Goal: Information Seeking & Learning: Learn about a topic

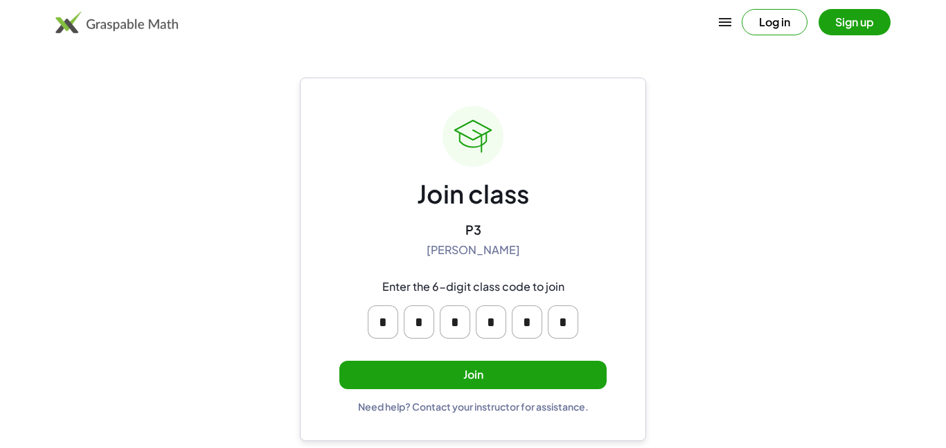
click at [593, 375] on button "Join" at bounding box center [472, 375] width 267 height 28
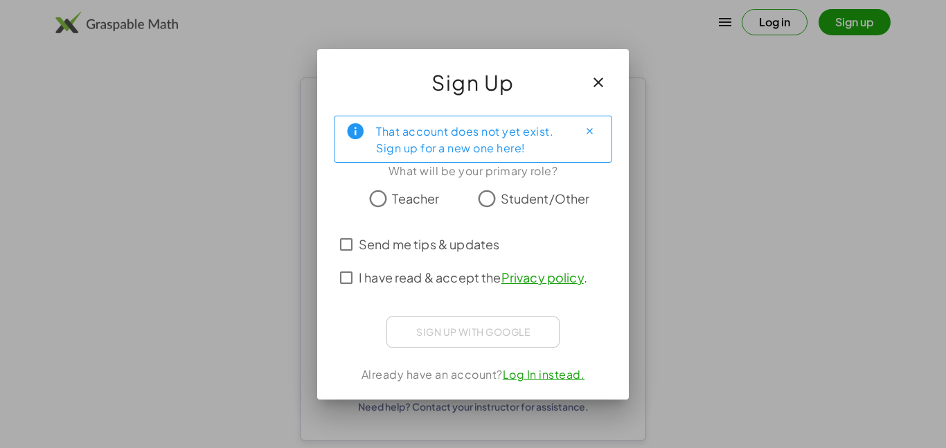
click at [542, 206] on span "Student/Other" at bounding box center [544, 198] width 89 height 19
click at [527, 332] on div "Sign up with Google Sign in with Google Sign in with Google. Opens in new tab" at bounding box center [472, 331] width 173 height 31
click at [388, 282] on span "I have read & accept the Privacy policy ." at bounding box center [473, 277] width 228 height 19
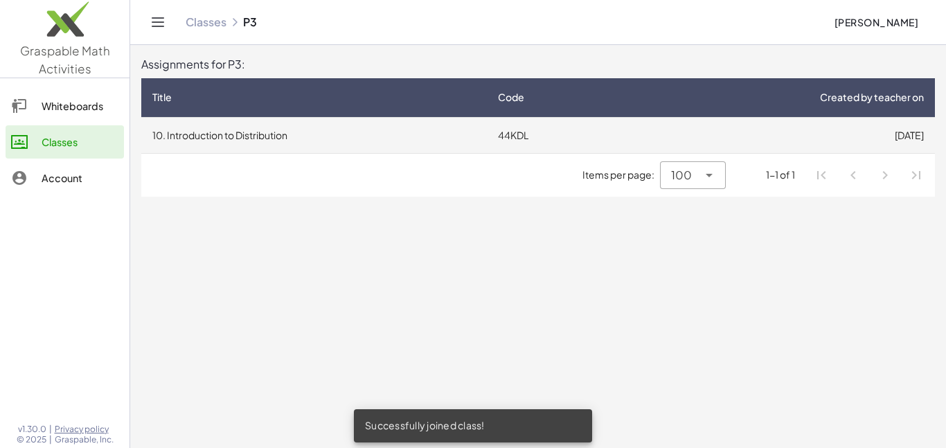
click at [235, 134] on td "10. Introduction to Distribution" at bounding box center [313, 135] width 345 height 36
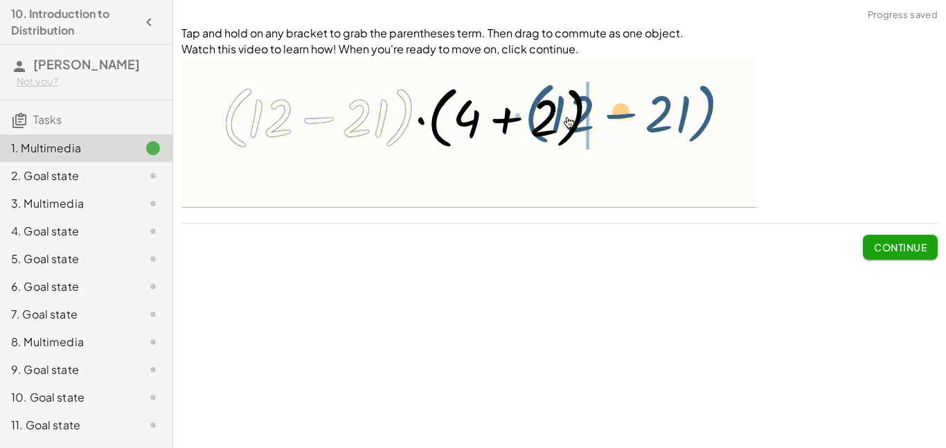
click at [891, 253] on span "Continue" at bounding box center [900, 247] width 53 height 12
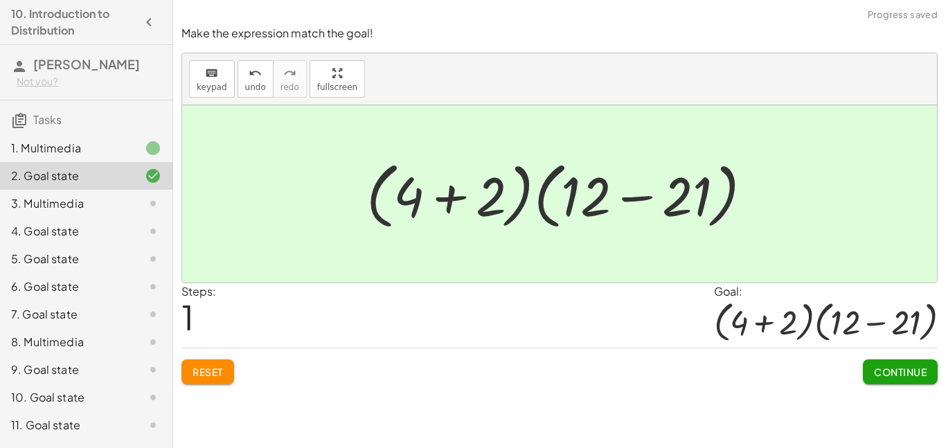
click at [919, 368] on span "Continue" at bounding box center [900, 372] width 53 height 12
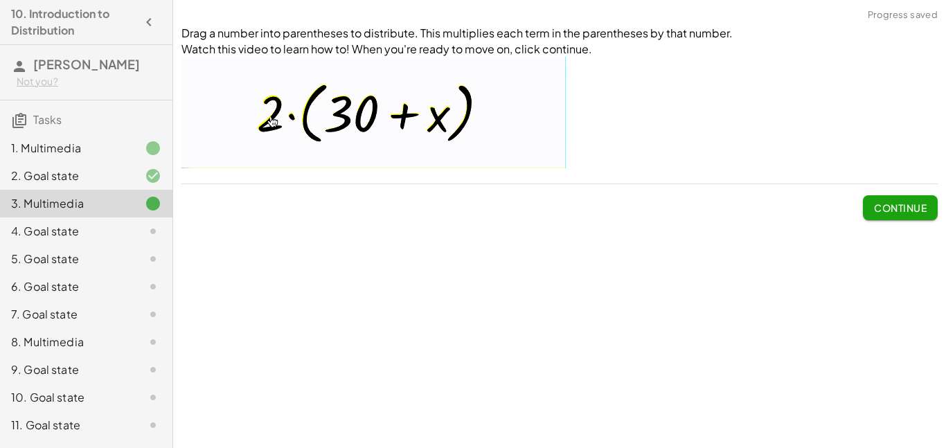
click at [919, 230] on div "Tap and hold on any bracket to grab the parentheses term. Then drag to commute …" at bounding box center [559, 224] width 773 height 448
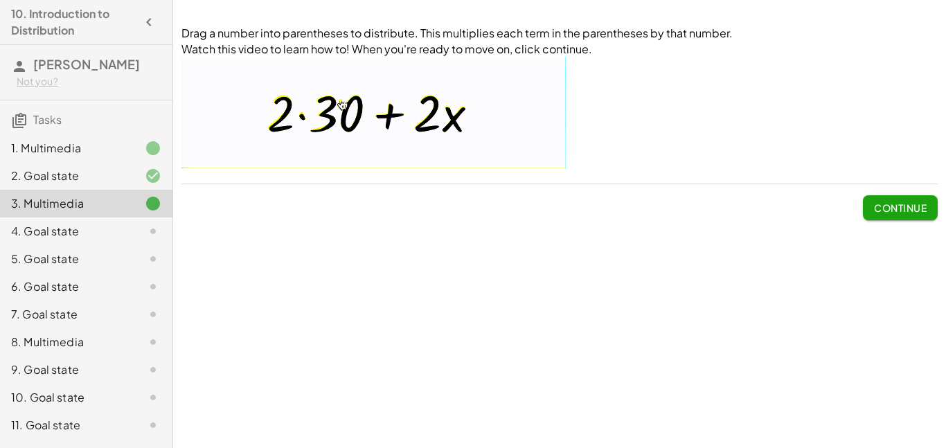
click at [893, 217] on button "Continue" at bounding box center [900, 207] width 75 height 25
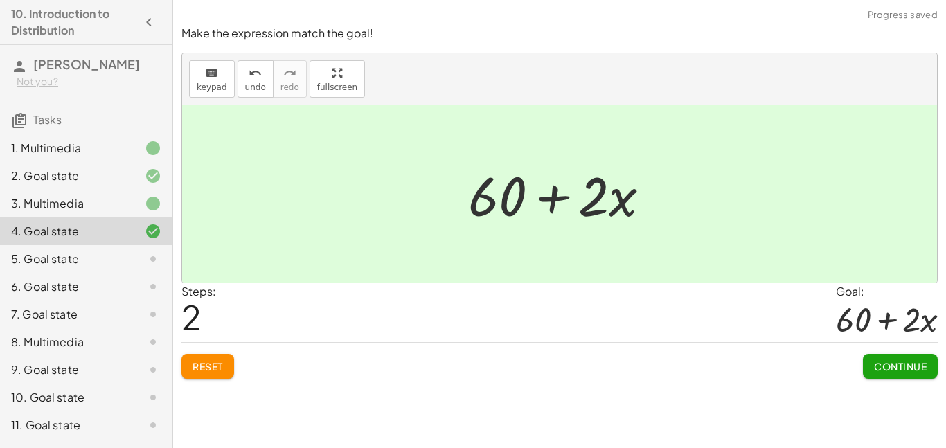
click at [884, 370] on span "Continue" at bounding box center [900, 366] width 53 height 12
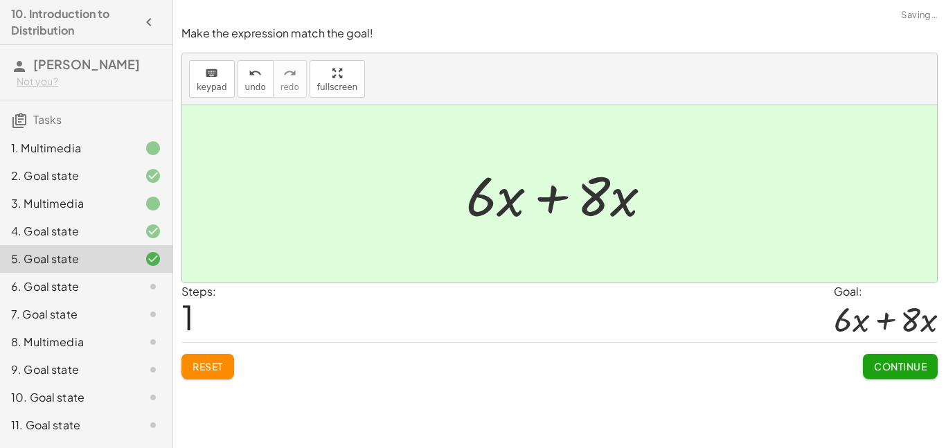
click at [904, 372] on span "Continue" at bounding box center [900, 366] width 53 height 12
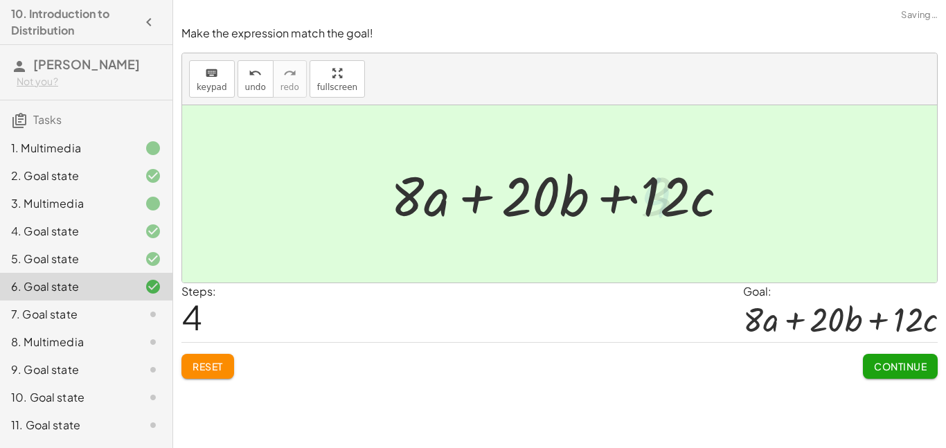
click at [883, 370] on span "Continue" at bounding box center [900, 366] width 53 height 12
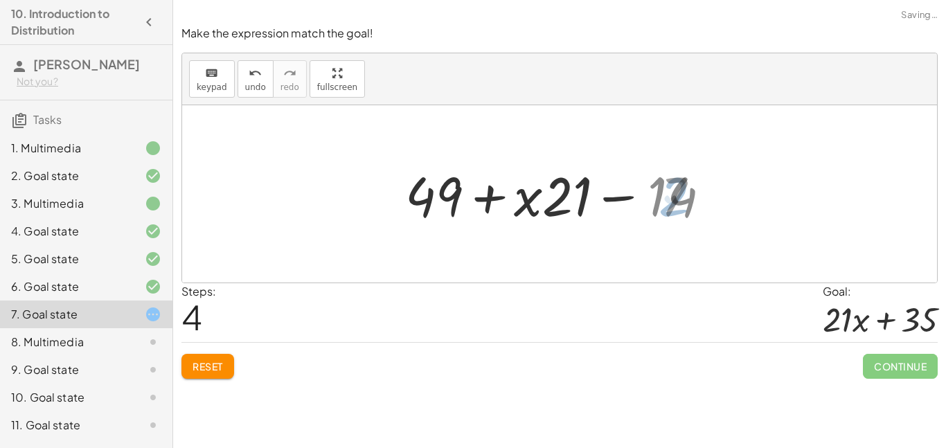
click at [894, 370] on span "Continue" at bounding box center [900, 366] width 75 height 25
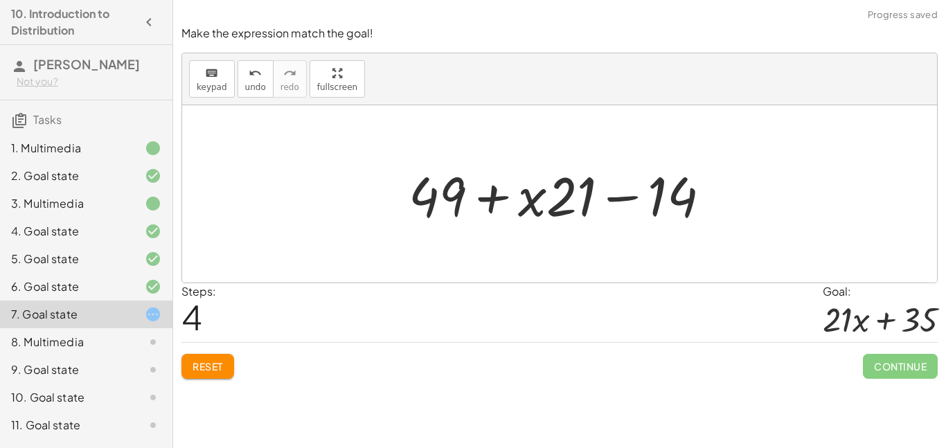
click at [908, 377] on span "Continue" at bounding box center [900, 366] width 75 height 25
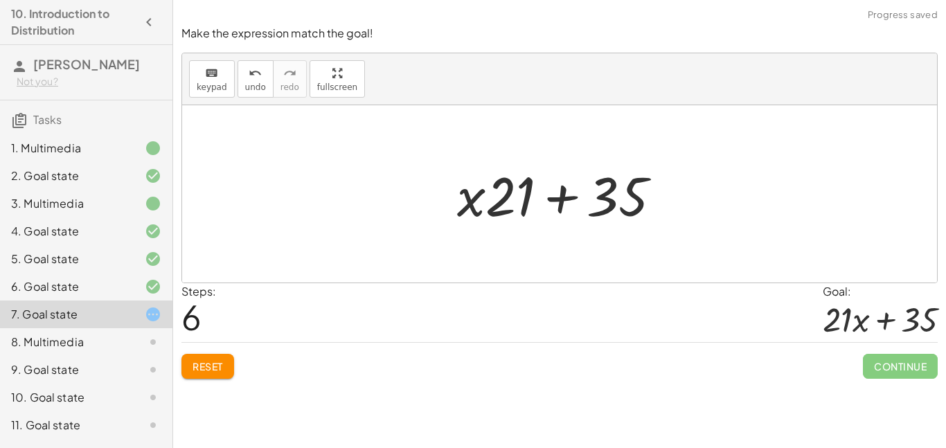
click at [921, 366] on span "Continue" at bounding box center [900, 366] width 75 height 25
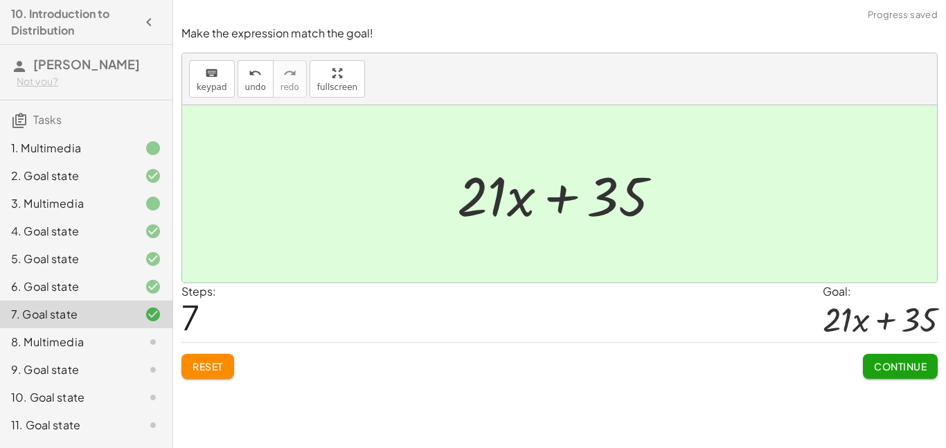
click at [899, 368] on span "Continue" at bounding box center [900, 366] width 53 height 12
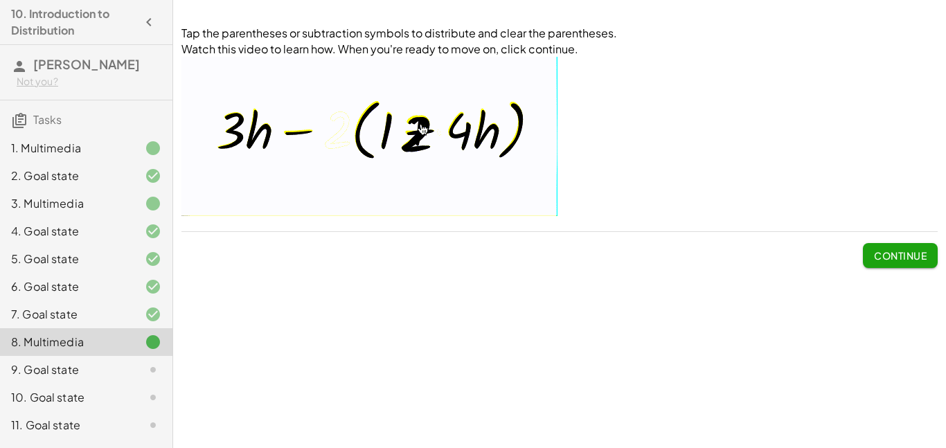
click at [914, 251] on span "Continue" at bounding box center [900, 255] width 53 height 12
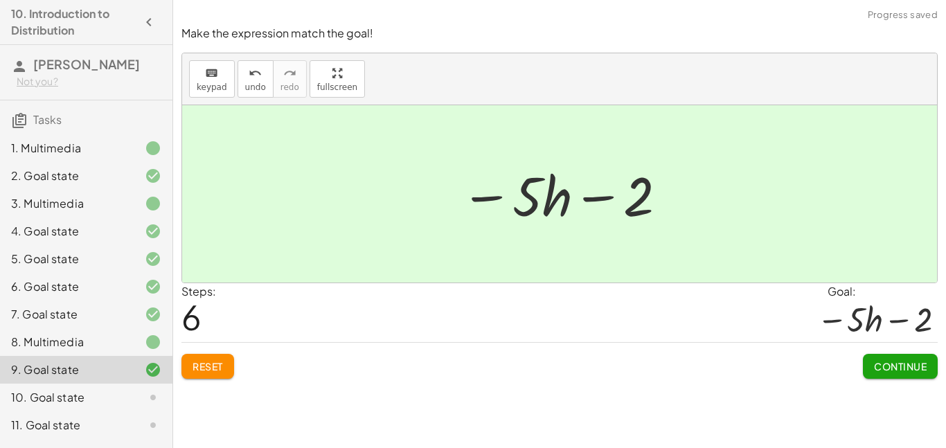
click at [902, 364] on span "Continue" at bounding box center [900, 366] width 53 height 12
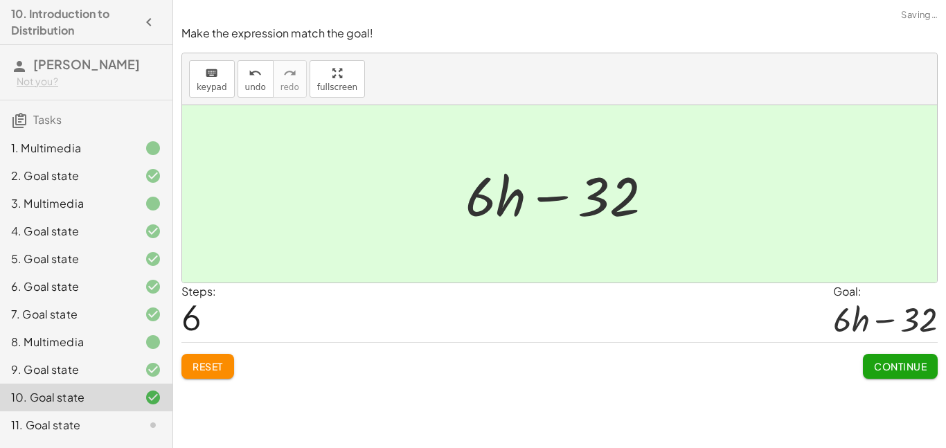
click at [913, 363] on span "Continue" at bounding box center [900, 366] width 53 height 12
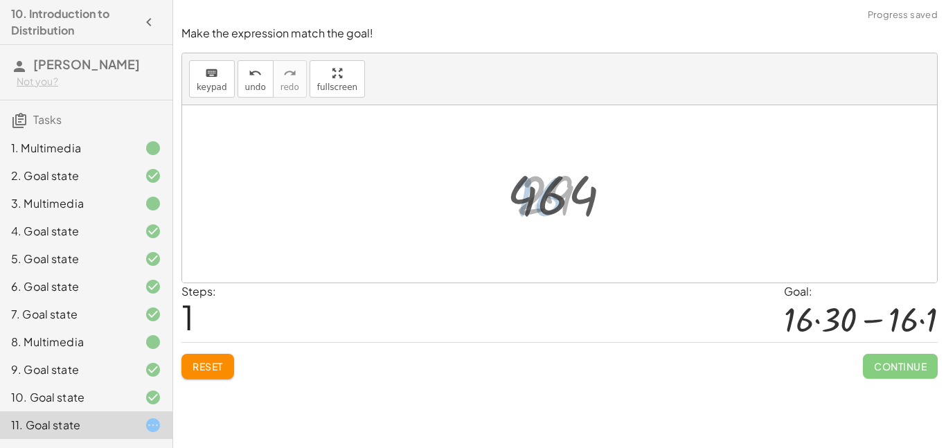
click at [900, 370] on span "Continue" at bounding box center [900, 366] width 75 height 25
click at [914, 371] on span "Continue" at bounding box center [900, 366] width 75 height 25
click at [153, 348] on icon at bounding box center [153, 342] width 17 height 17
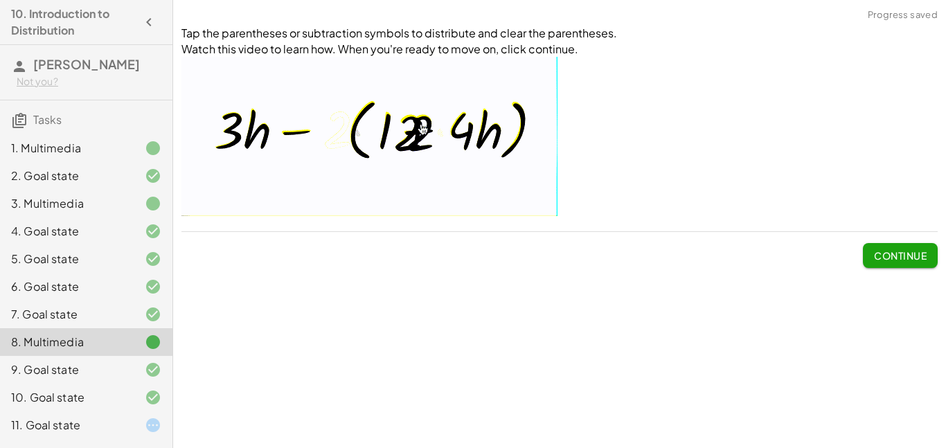
click at [885, 265] on button "Continue" at bounding box center [900, 255] width 75 height 25
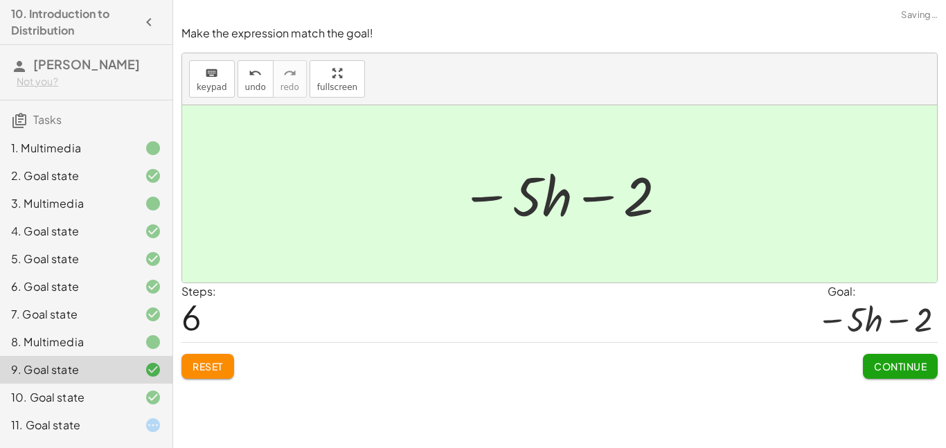
click at [905, 362] on span "Continue" at bounding box center [900, 366] width 53 height 12
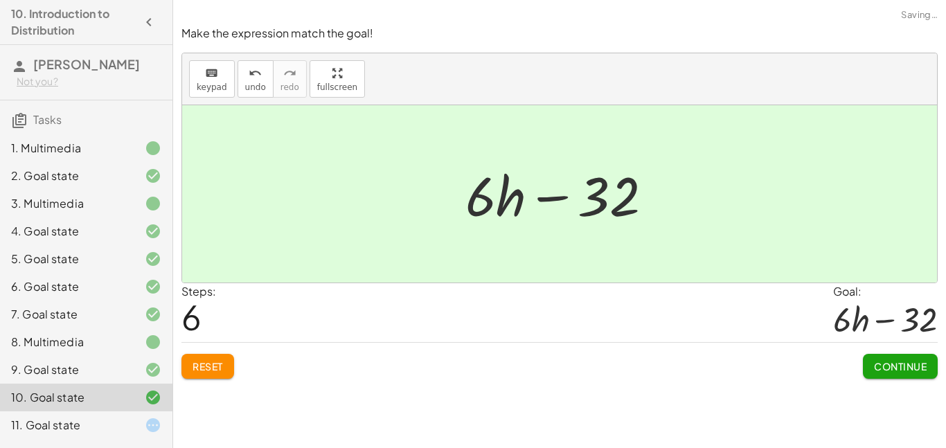
click at [916, 372] on span "Continue" at bounding box center [900, 366] width 53 height 12
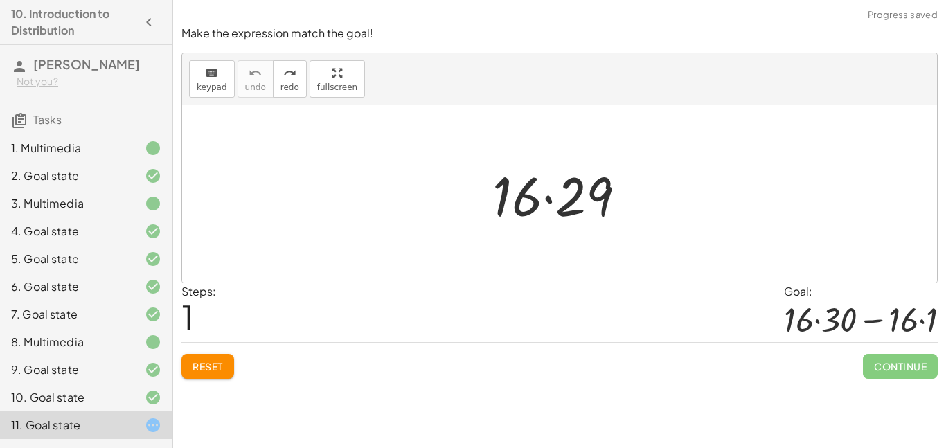
click at [216, 394] on div "Tap and hold on any bracket to grab the parentheses term. Then drag to commute …" at bounding box center [559, 224] width 773 height 448
click at [214, 376] on button "Reset" at bounding box center [207, 366] width 53 height 25
click at [217, 363] on div "Reset Continue" at bounding box center [559, 360] width 756 height 37
click at [224, 371] on button "Reset" at bounding box center [207, 366] width 53 height 25
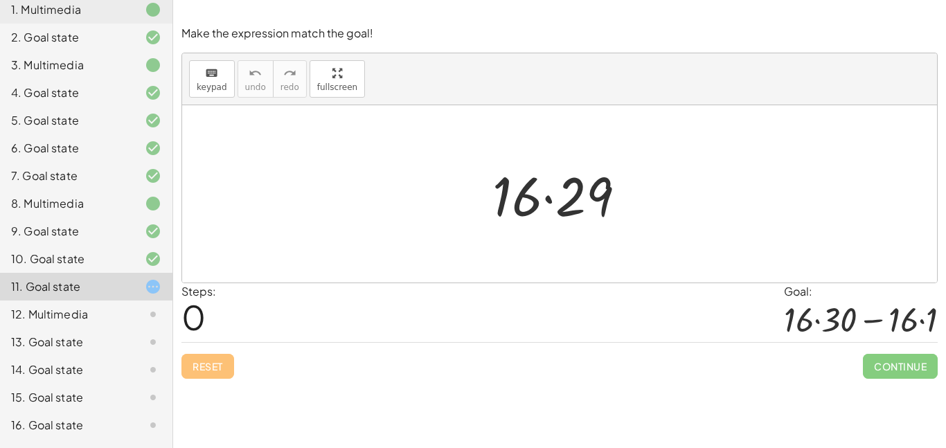
scroll to position [136, 0]
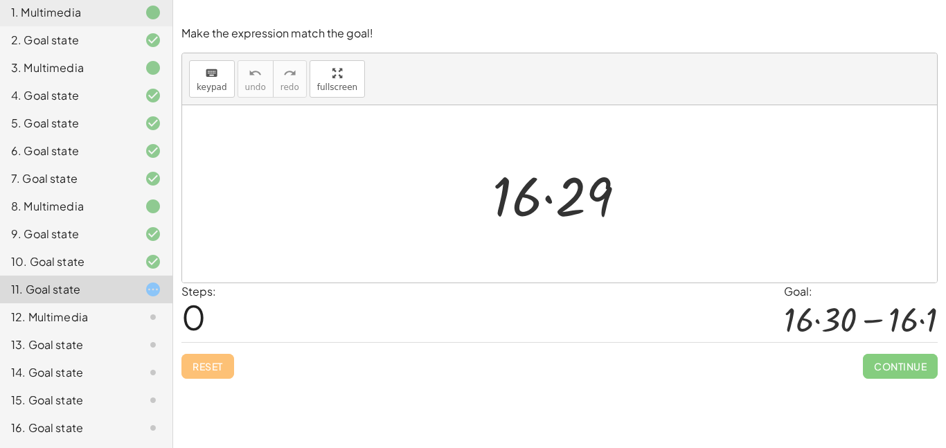
click at [134, 341] on div at bounding box center [142, 344] width 39 height 17
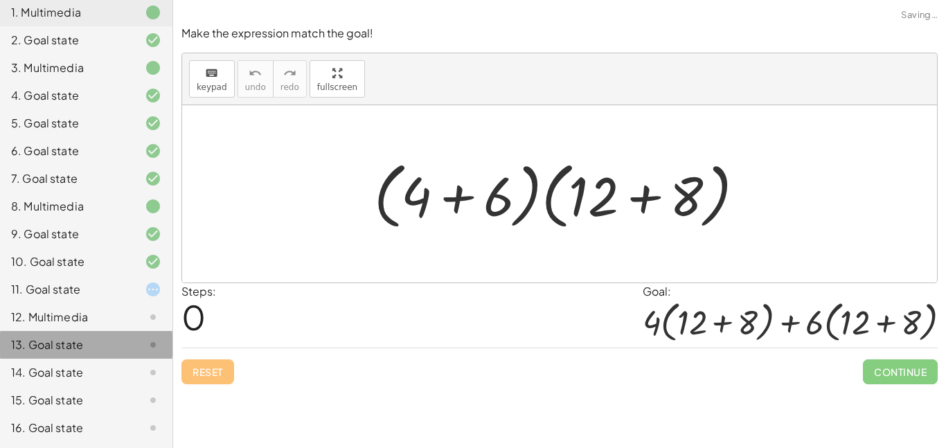
click at [124, 317] on div at bounding box center [142, 317] width 39 height 17
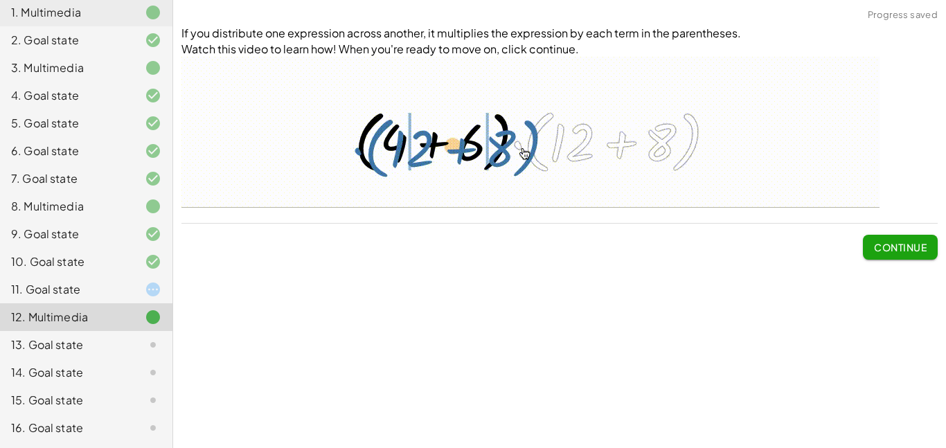
click at [887, 258] on button "Continue" at bounding box center [900, 247] width 75 height 25
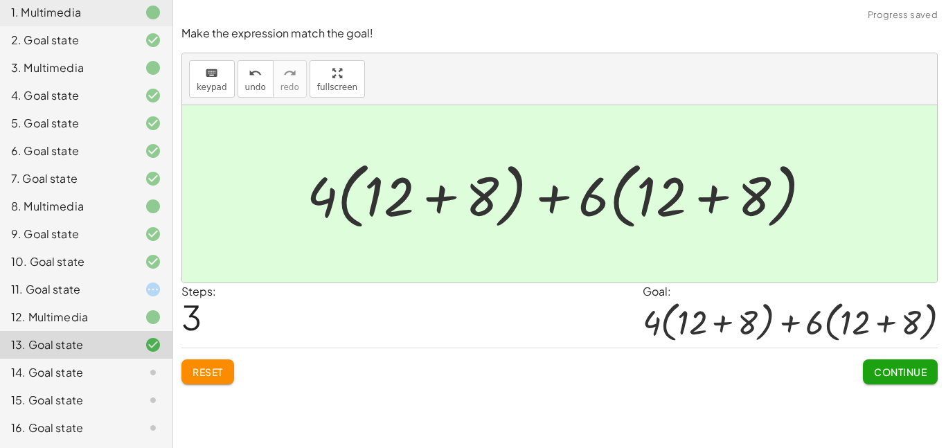
click at [895, 370] on span "Continue" at bounding box center [900, 372] width 53 height 12
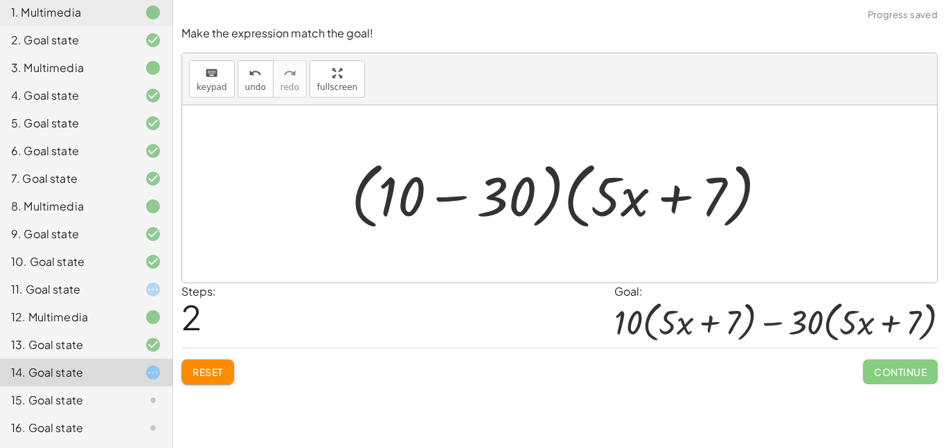
click at [201, 383] on button "Reset" at bounding box center [207, 371] width 53 height 25
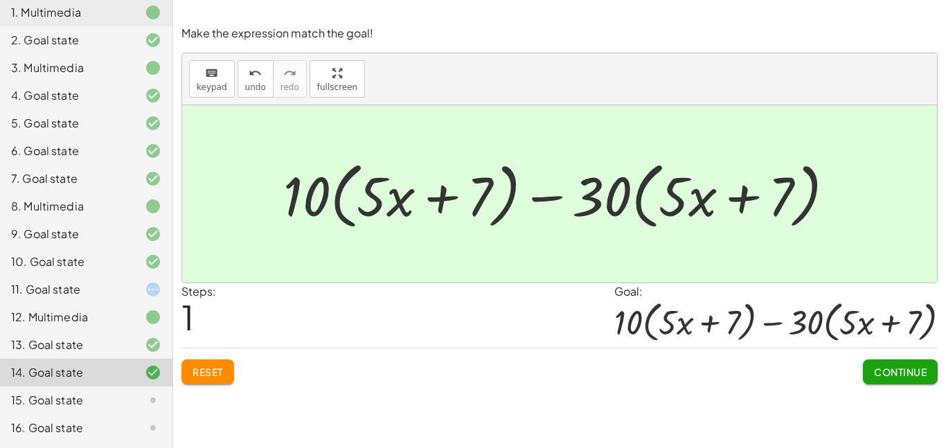
click at [876, 372] on span "Continue" at bounding box center [900, 372] width 53 height 12
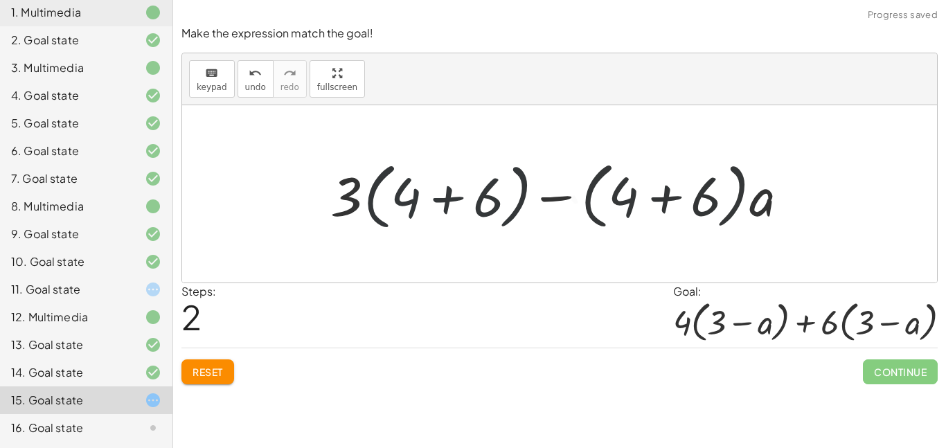
click at [226, 377] on button "Reset" at bounding box center [207, 371] width 53 height 25
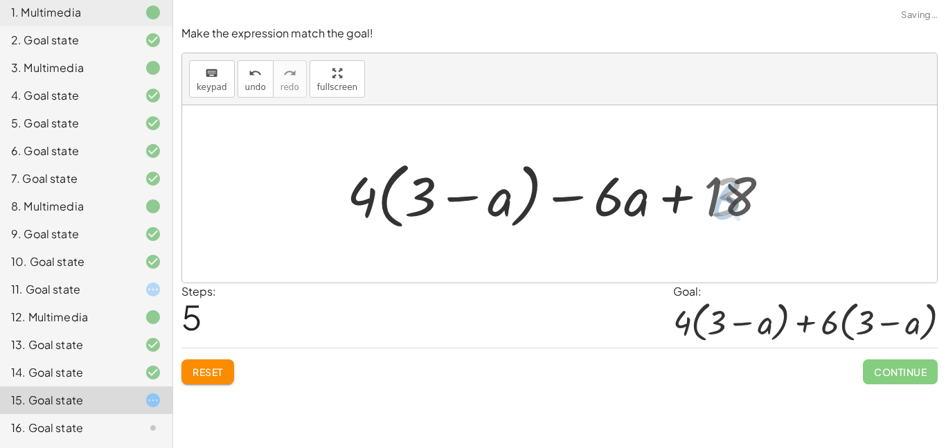
click at [228, 376] on button "Reset" at bounding box center [207, 371] width 53 height 25
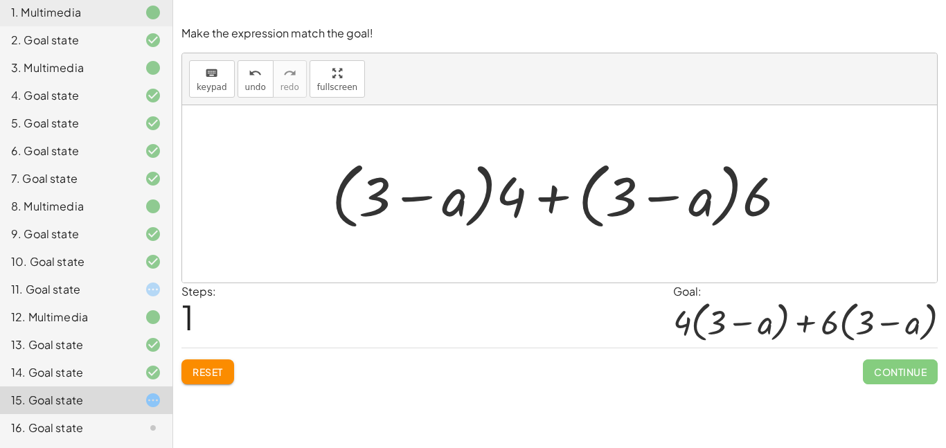
click at [208, 399] on div "Tap and hold on any bracket to grab the parentheses term. Then drag to commute …" at bounding box center [559, 224] width 773 height 448
click at [226, 377] on button "Reset" at bounding box center [207, 371] width 53 height 25
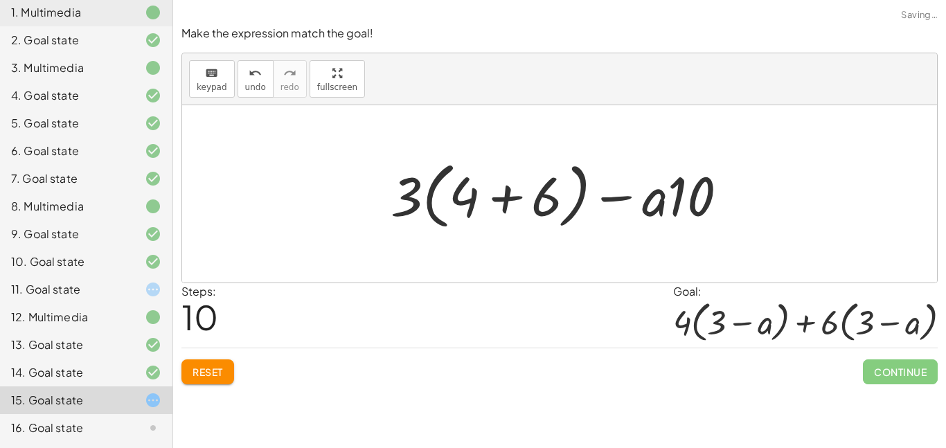
click at [215, 363] on button "Reset" at bounding box center [207, 371] width 53 height 25
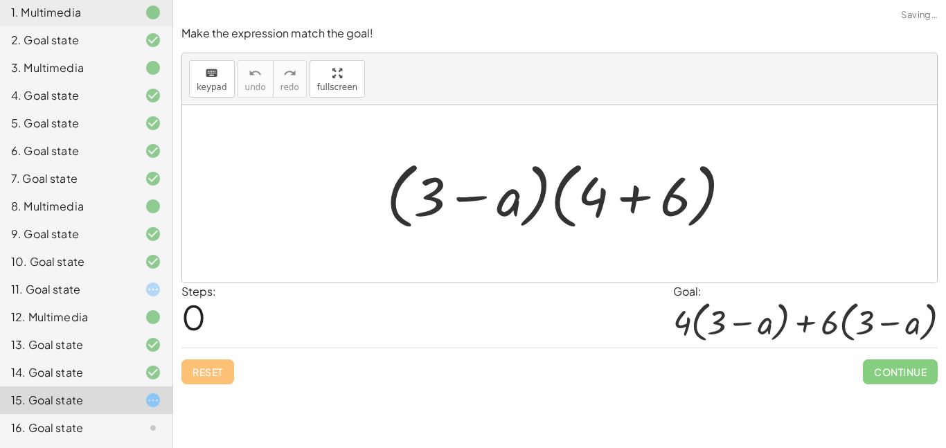
click at [219, 377] on div "Reset Continue" at bounding box center [559, 366] width 756 height 37
click at [232, 366] on div "Reset Continue" at bounding box center [559, 366] width 756 height 37
click at [236, 367] on div "Reset Continue" at bounding box center [559, 366] width 756 height 37
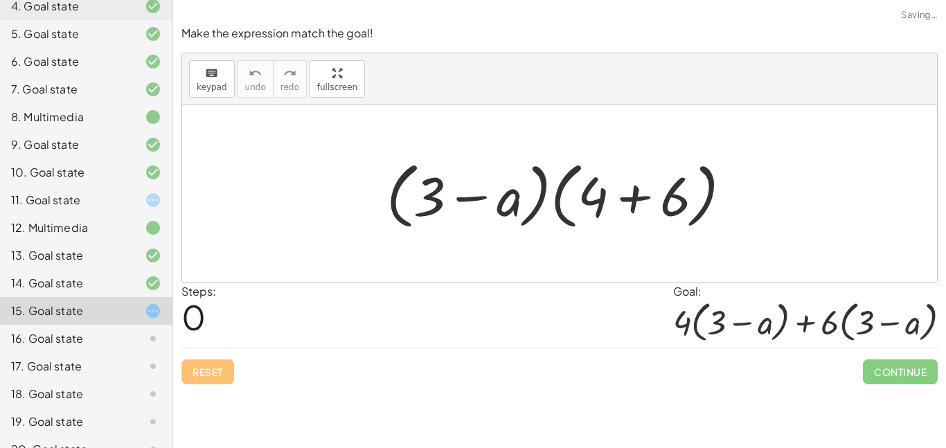
scroll to position [233, 0]
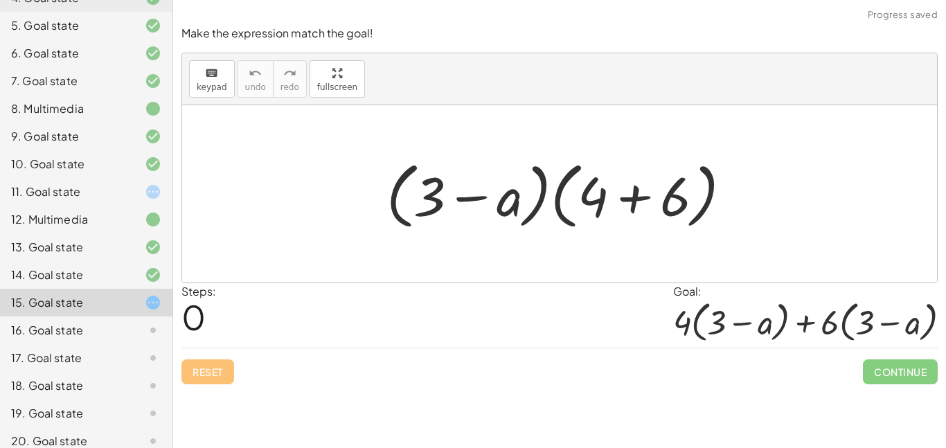
click at [111, 336] on div "16. Goal state" at bounding box center [66, 330] width 111 height 17
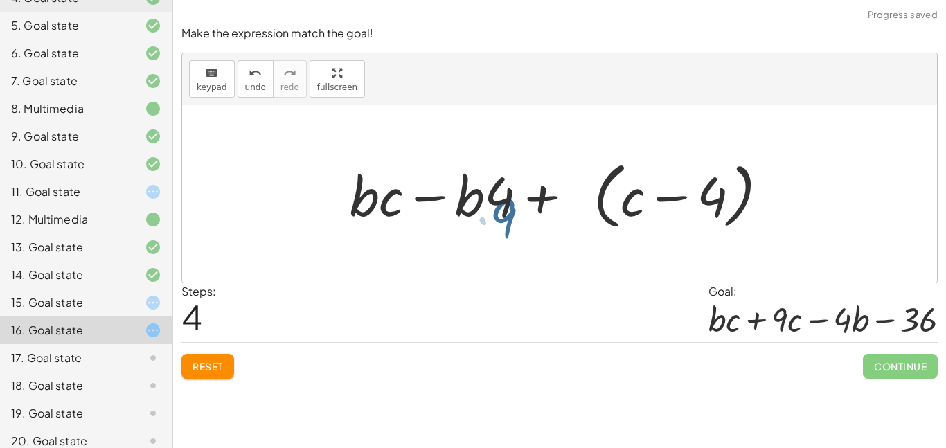
click at [224, 364] on button "Reset" at bounding box center [207, 366] width 53 height 25
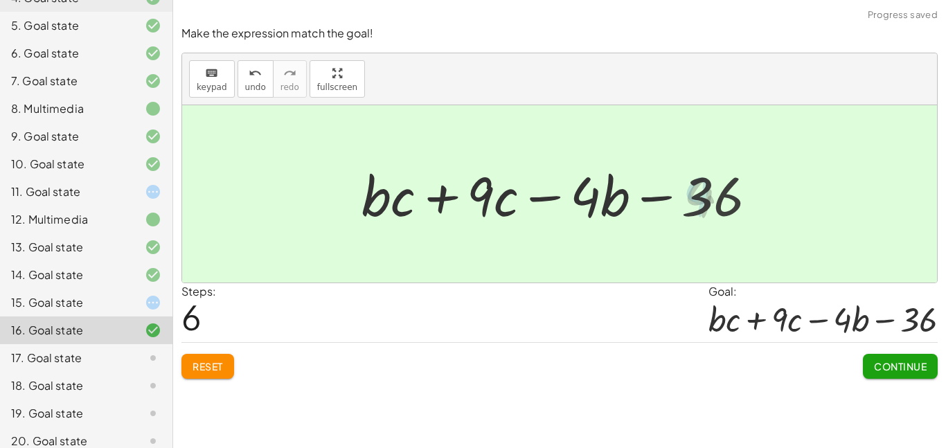
click at [897, 378] on button "Continue" at bounding box center [900, 366] width 75 height 25
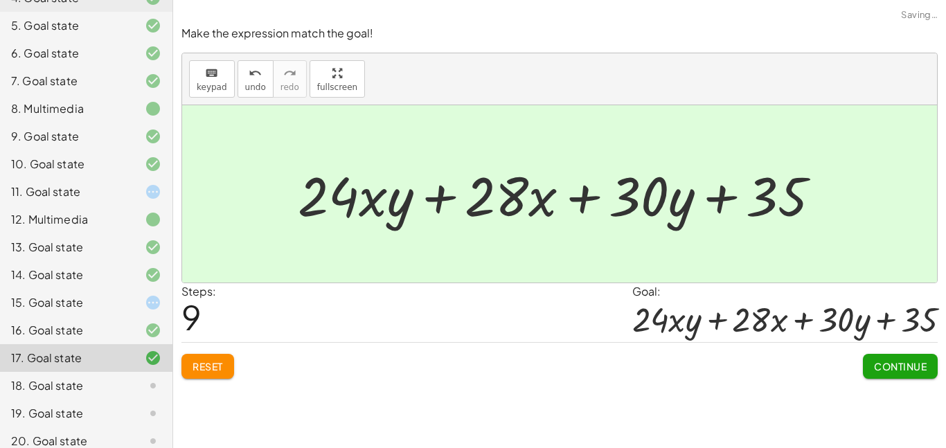
click at [888, 363] on span "Continue" at bounding box center [900, 366] width 53 height 12
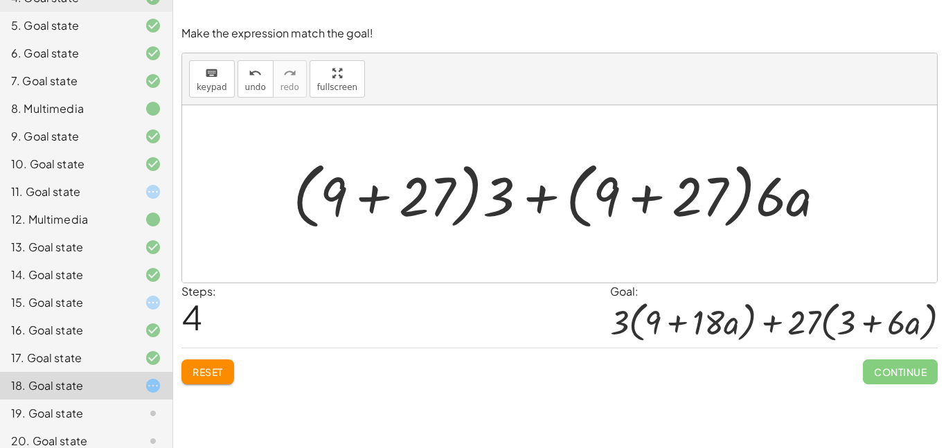
click at [209, 382] on button "Reset" at bounding box center [207, 371] width 53 height 25
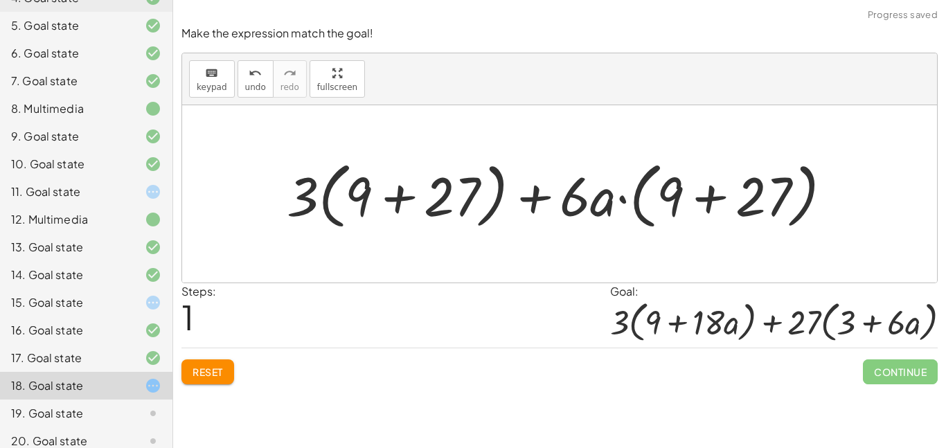
click at [232, 378] on button "Reset" at bounding box center [207, 371] width 53 height 25
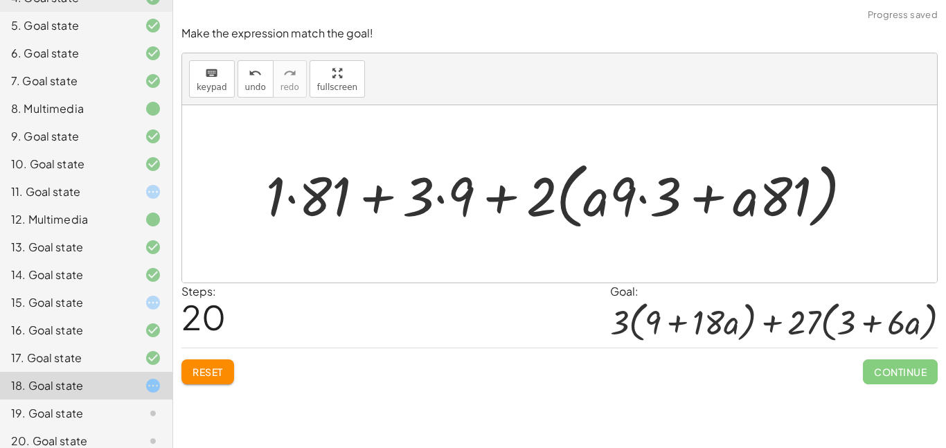
click at [213, 382] on button "Reset" at bounding box center [207, 371] width 53 height 25
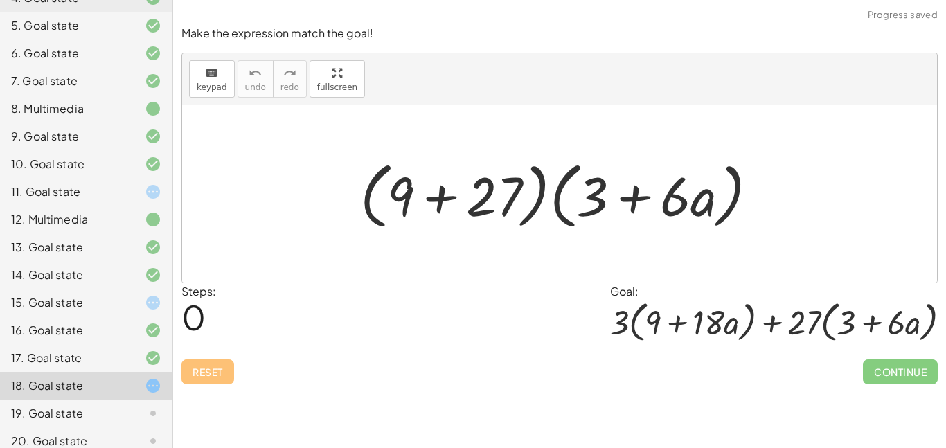
click at [114, 421] on div "19. Goal state" at bounding box center [66, 413] width 111 height 17
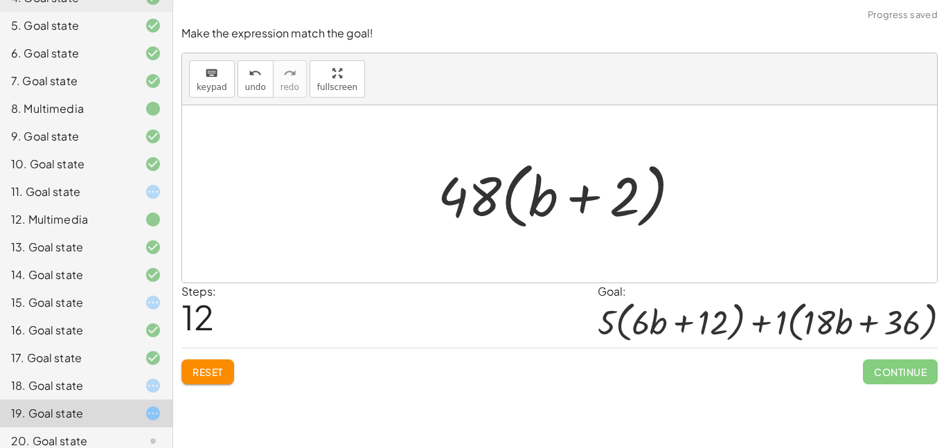
click at [219, 380] on button "Reset" at bounding box center [207, 371] width 53 height 25
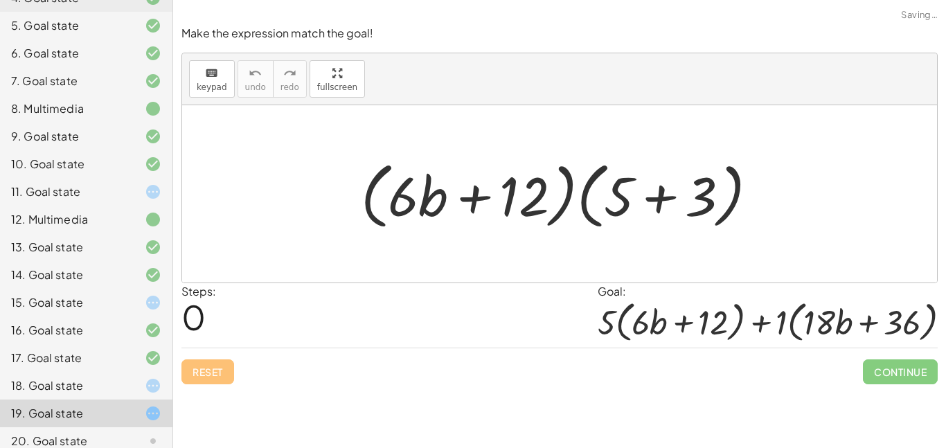
scroll to position [301, 0]
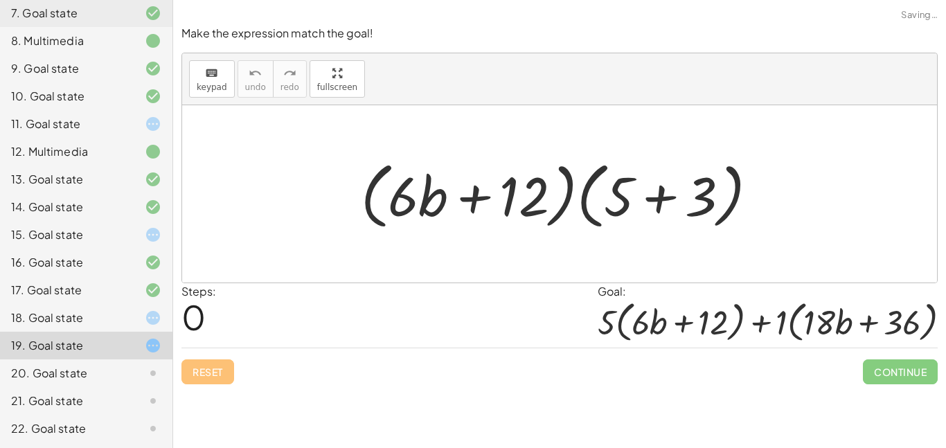
click at [123, 415] on div "20. Goal state" at bounding box center [86, 429] width 172 height 28
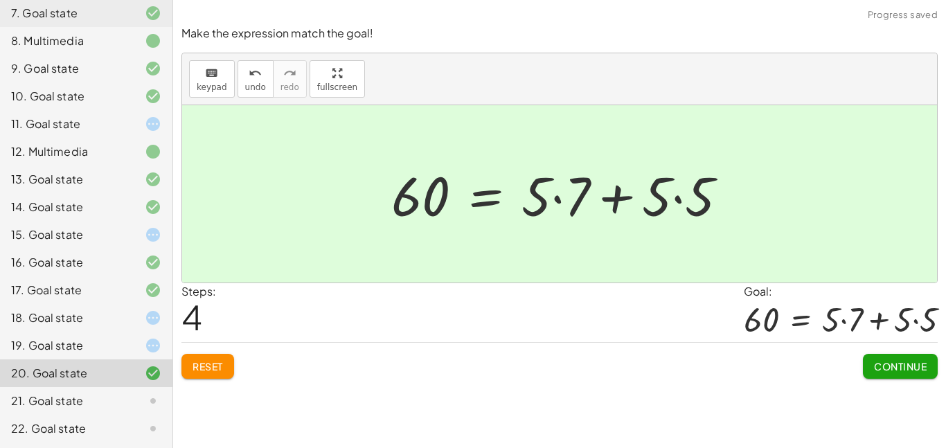
click at [899, 370] on span "Continue" at bounding box center [900, 366] width 53 height 12
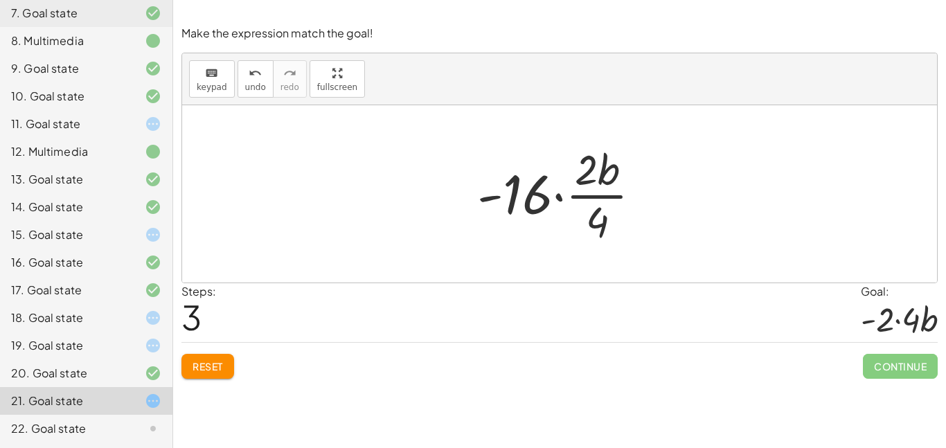
click at [211, 368] on span "Reset" at bounding box center [207, 366] width 30 height 12
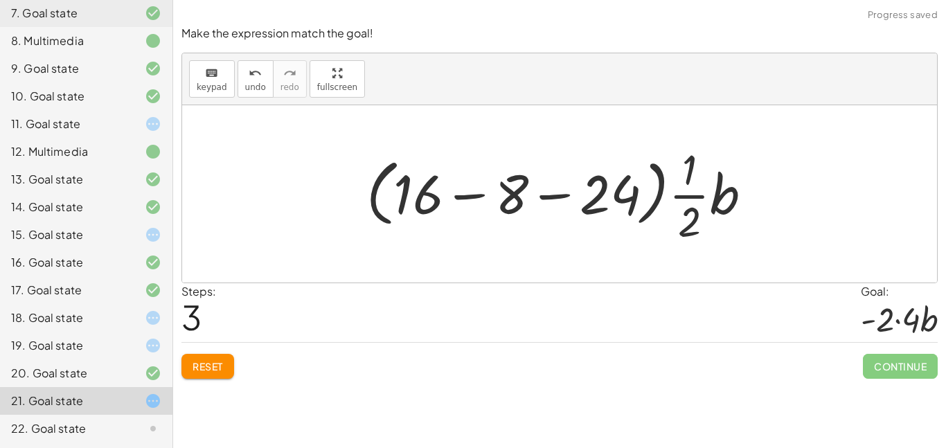
click at [212, 375] on button "Reset" at bounding box center [207, 366] width 53 height 25
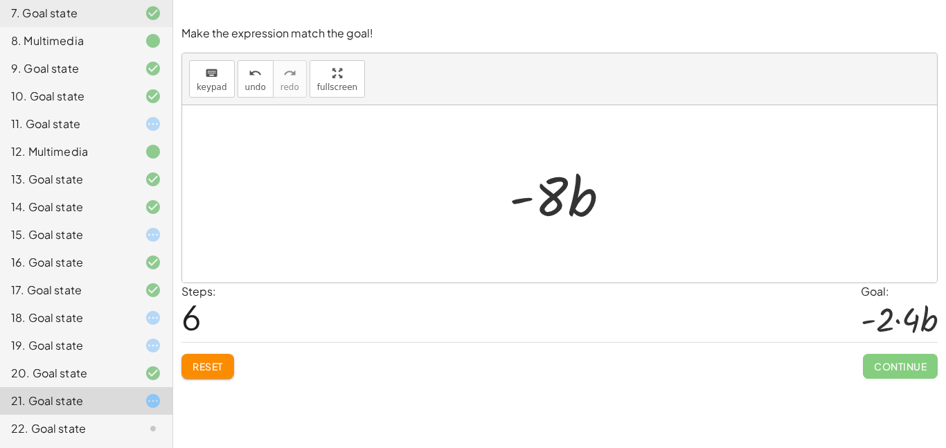
click at [233, 368] on button "Reset" at bounding box center [207, 366] width 53 height 25
drag, startPoint x: 572, startPoint y: 210, endPoint x: 845, endPoint y: 300, distance: 288.1
click at [0, 0] on div "Make the expression match the goal! keyboard keypad undo undo redo redo fullscr…" at bounding box center [0, 0] width 0 height 0
click at [222, 368] on span "Reset" at bounding box center [207, 366] width 30 height 12
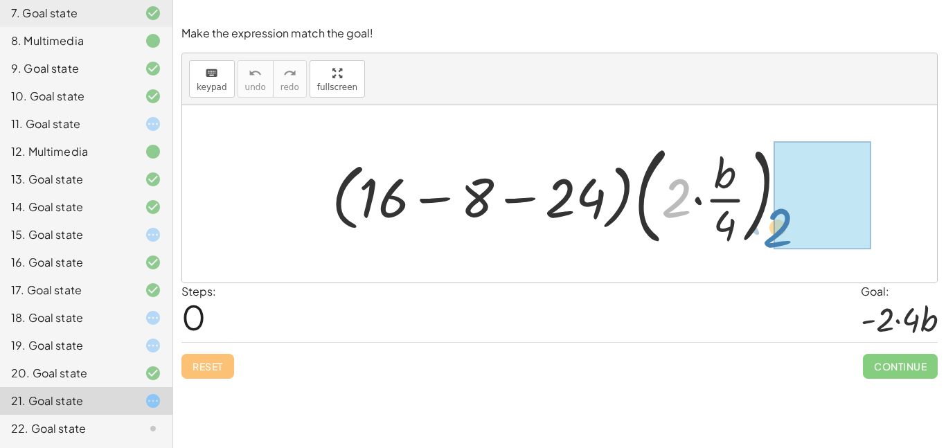
drag, startPoint x: 686, startPoint y: 206, endPoint x: 791, endPoint y: 235, distance: 108.5
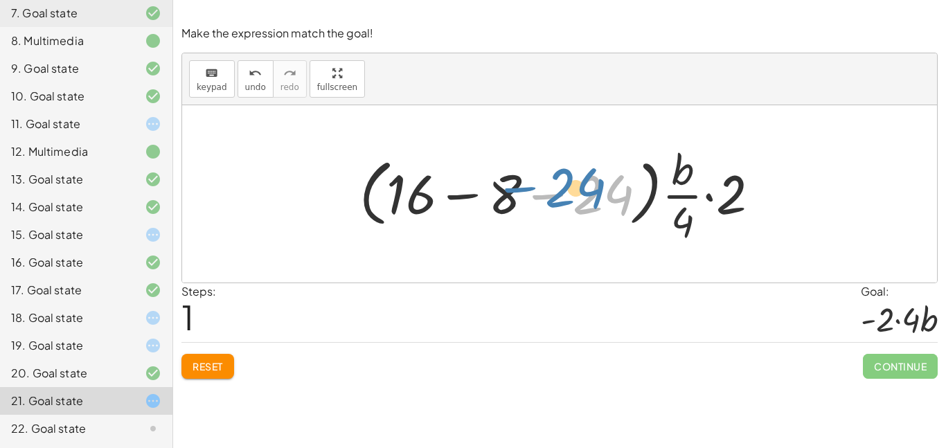
drag, startPoint x: 580, startPoint y: 204, endPoint x: 552, endPoint y: 197, distance: 29.1
click at [552, 197] on div at bounding box center [564, 194] width 425 height 107
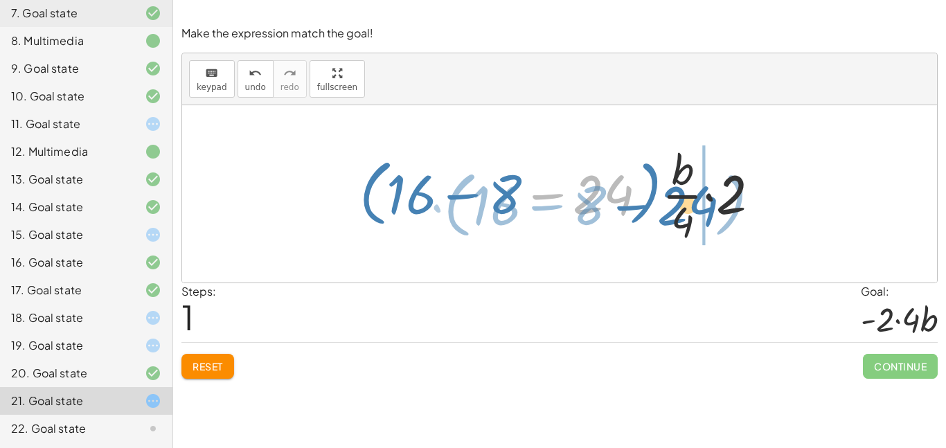
drag, startPoint x: 604, startPoint y: 204, endPoint x: 689, endPoint y: 215, distance: 85.1
click at [689, 215] on div at bounding box center [564, 194] width 425 height 107
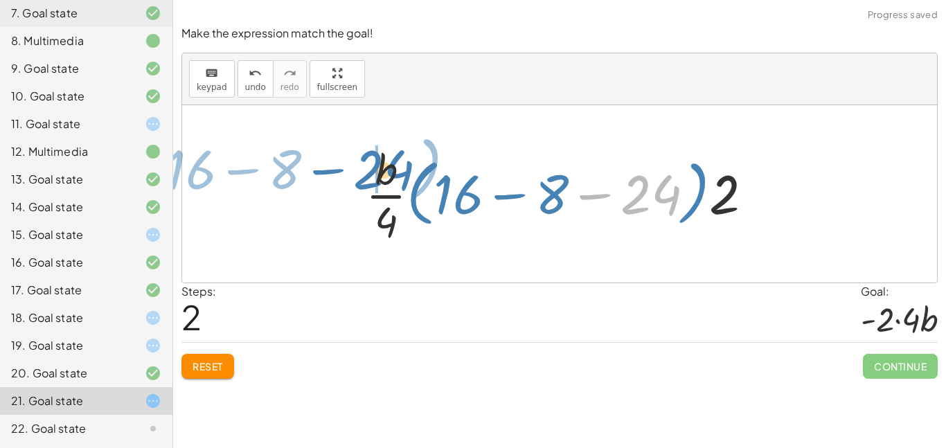
drag, startPoint x: 676, startPoint y: 203, endPoint x: 410, endPoint y: 180, distance: 266.8
click at [410, 180] on div at bounding box center [565, 194] width 412 height 107
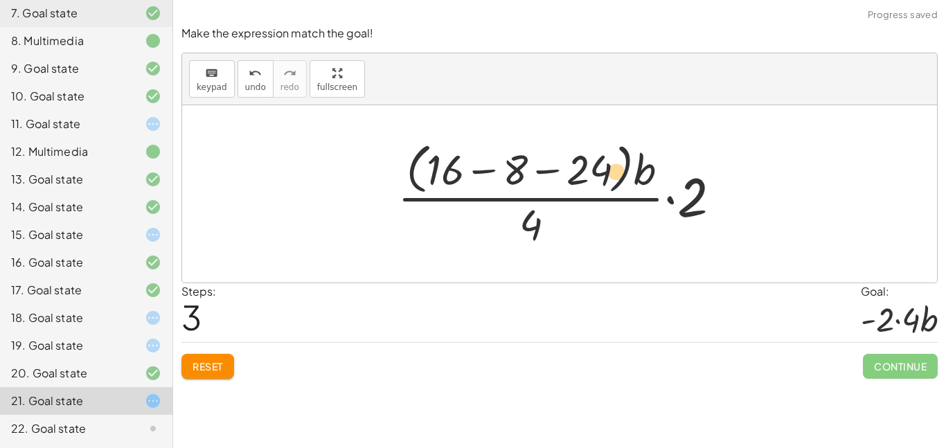
drag, startPoint x: 606, startPoint y: 165, endPoint x: 638, endPoint y: 168, distance: 31.3
click at [638, 168] on div at bounding box center [564, 193] width 348 height 113
drag, startPoint x: 642, startPoint y: 171, endPoint x: 607, endPoint y: 168, distance: 34.7
click at [607, 168] on div at bounding box center [564, 193] width 348 height 113
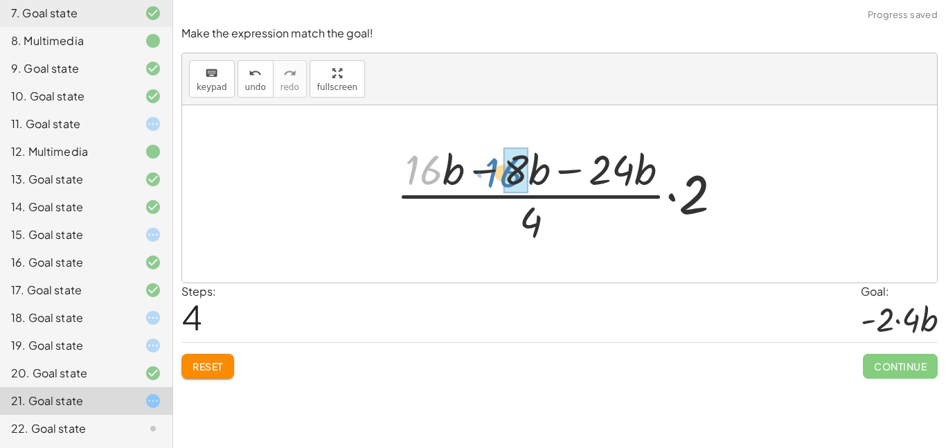
drag, startPoint x: 423, startPoint y: 169, endPoint x: 503, endPoint y: 171, distance: 80.3
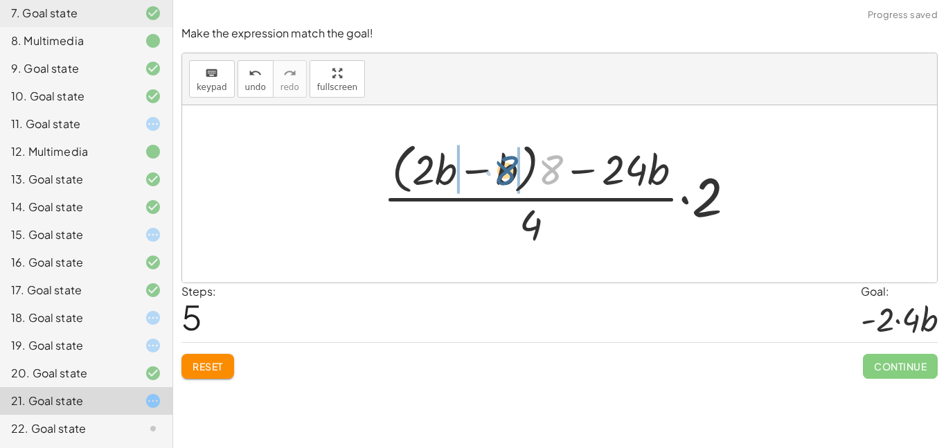
drag, startPoint x: 543, startPoint y: 175, endPoint x: 497, endPoint y: 176, distance: 45.7
click at [497, 176] on div at bounding box center [564, 193] width 377 height 113
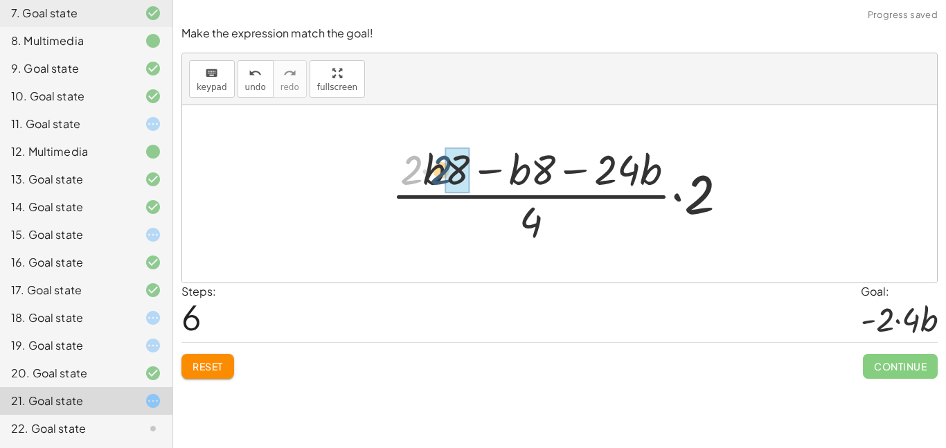
drag, startPoint x: 410, startPoint y: 177, endPoint x: 445, endPoint y: 177, distance: 34.6
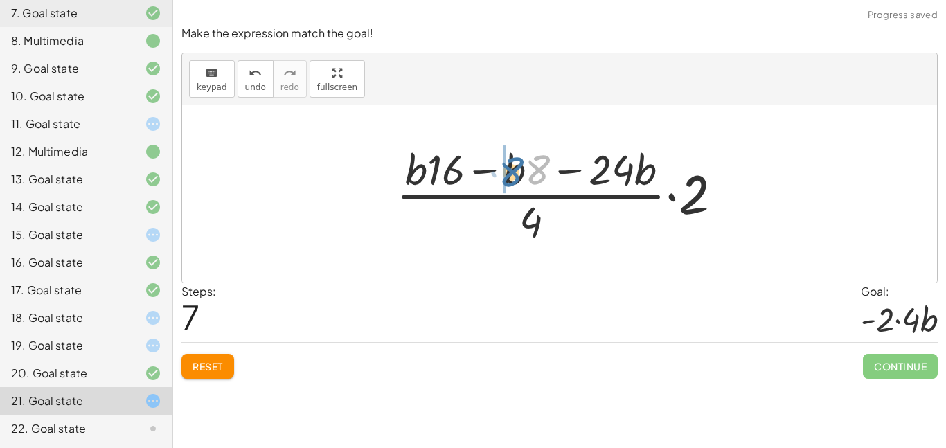
drag, startPoint x: 531, startPoint y: 170, endPoint x: 501, endPoint y: 172, distance: 29.8
click at [501, 172] on div at bounding box center [564, 194] width 351 height 107
drag, startPoint x: 609, startPoint y: 174, endPoint x: 522, endPoint y: 174, distance: 87.2
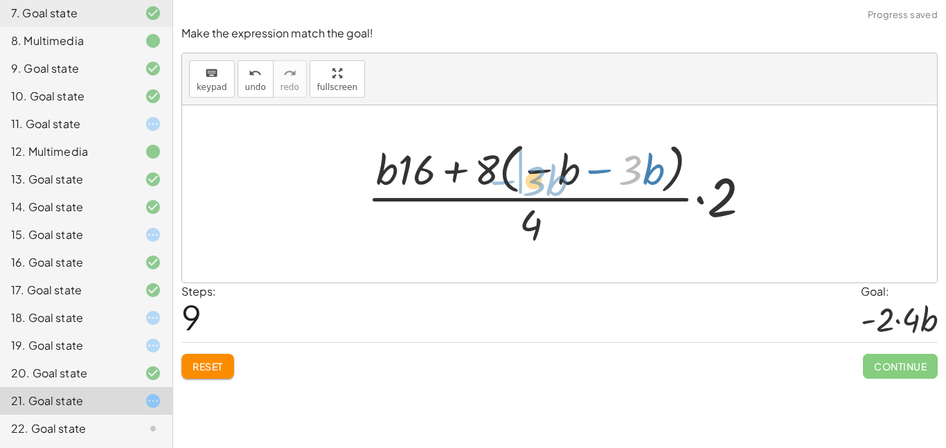
drag, startPoint x: 636, startPoint y: 176, endPoint x: 541, endPoint y: 186, distance: 95.4
click at [541, 186] on div at bounding box center [564, 193] width 408 height 113
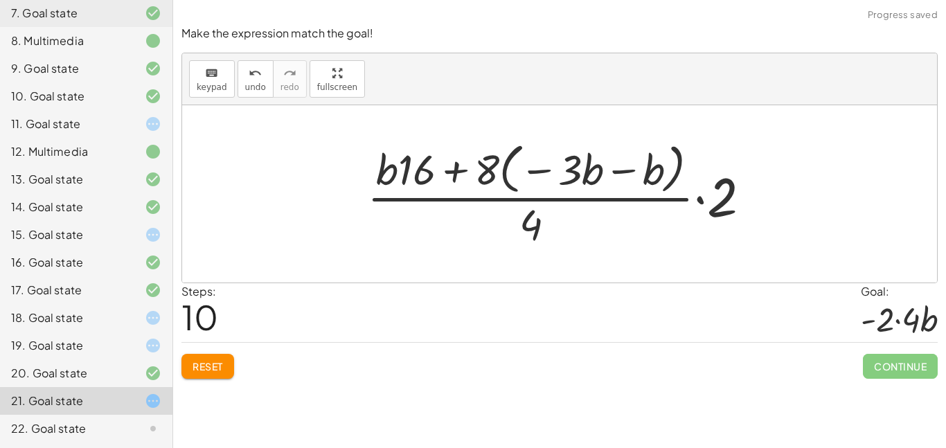
click at [210, 361] on span "Reset" at bounding box center [207, 366] width 30 height 12
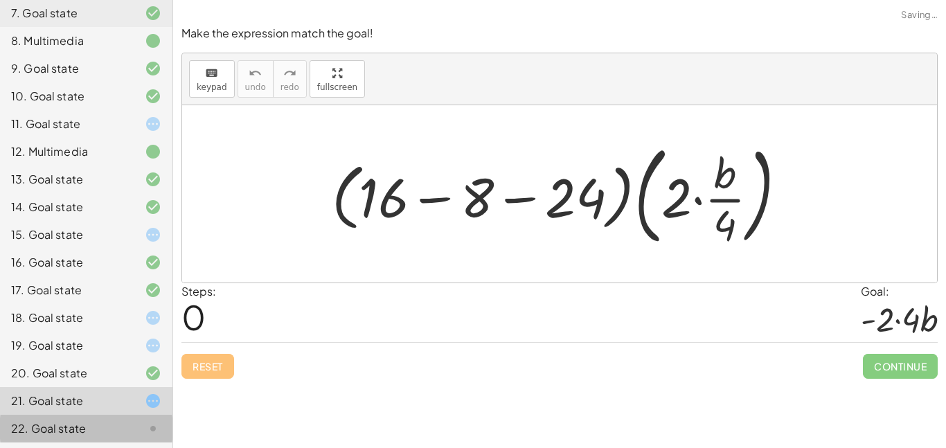
click at [141, 426] on div at bounding box center [142, 428] width 39 height 17
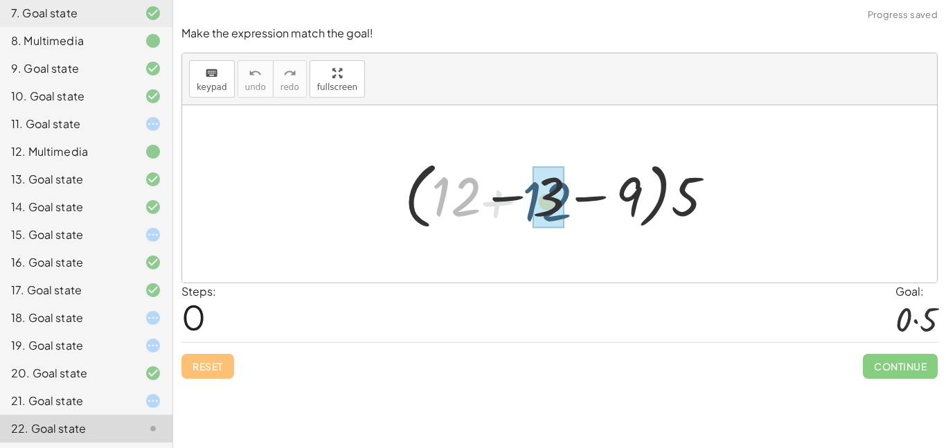
drag, startPoint x: 448, startPoint y: 188, endPoint x: 540, endPoint y: 193, distance: 92.2
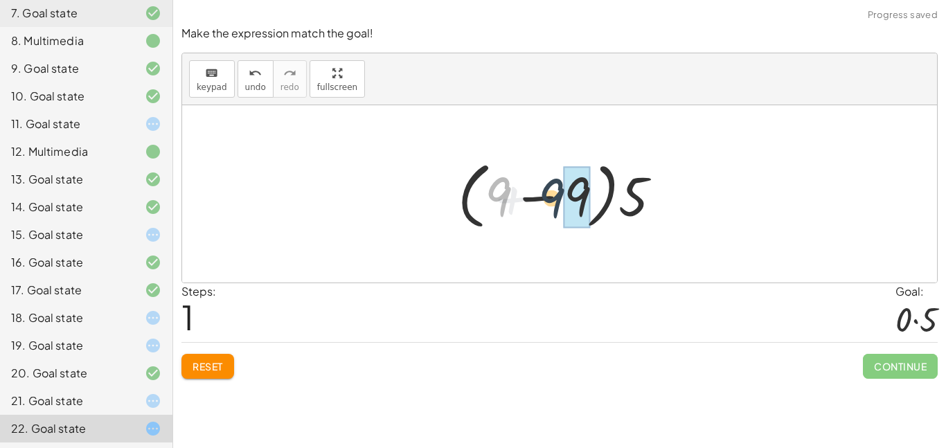
drag, startPoint x: 493, startPoint y: 201, endPoint x: 548, endPoint y: 202, distance: 54.7
click at [548, 202] on div at bounding box center [565, 194] width 228 height 80
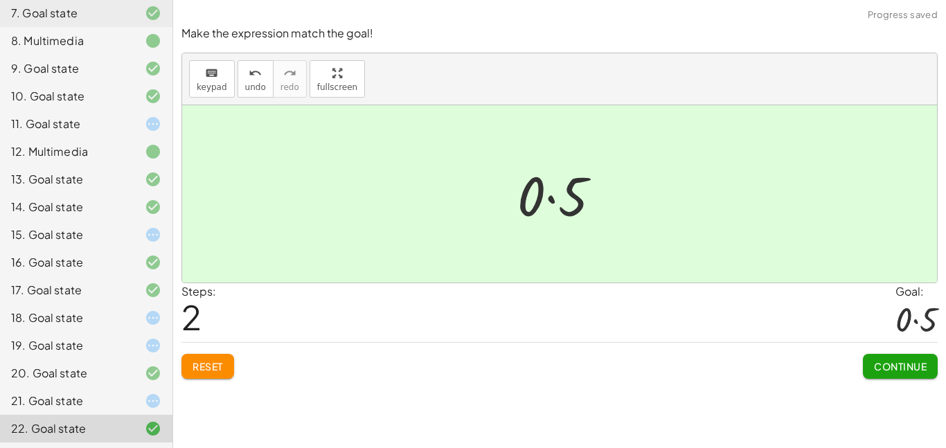
click at [884, 365] on span "Continue" at bounding box center [900, 366] width 53 height 12
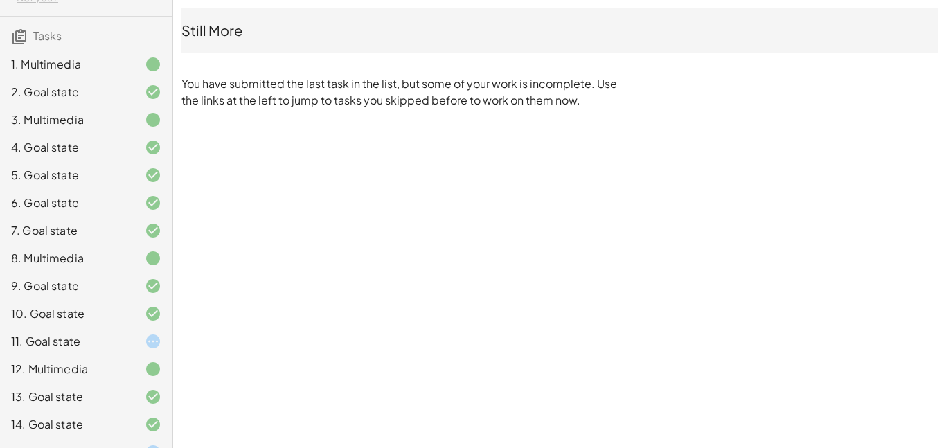
scroll to position [80, 0]
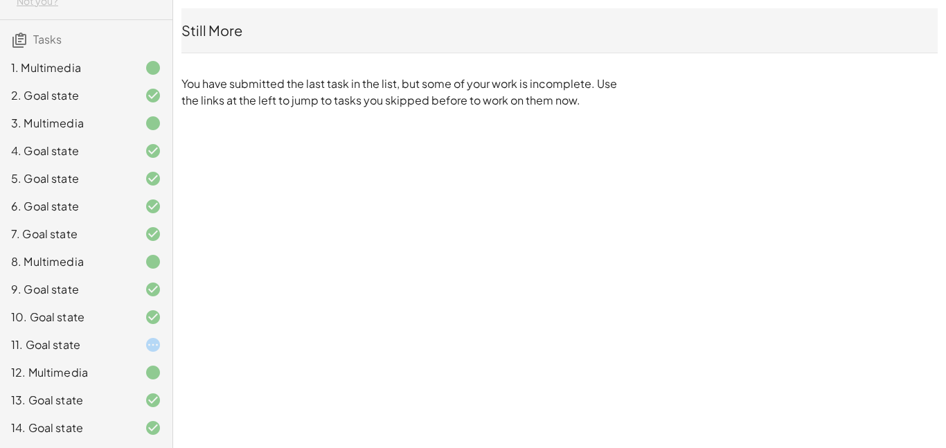
click at [121, 345] on div "11. Goal state" at bounding box center [66, 344] width 111 height 17
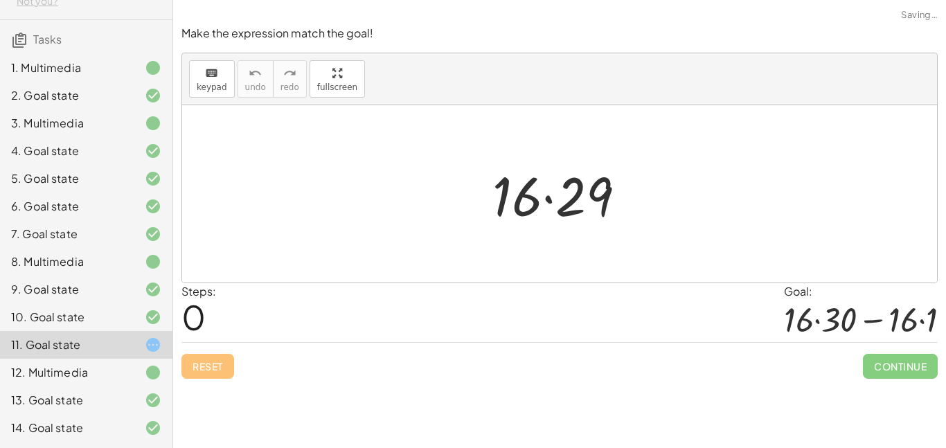
click at [123, 357] on div "11. Goal state" at bounding box center [86, 345] width 172 height 28
click at [233, 368] on div "Reset Continue" at bounding box center [559, 360] width 756 height 37
click at [228, 361] on div "Reset Continue" at bounding box center [559, 360] width 756 height 37
click at [0, 0] on div "Make the expression match the goal! keyboard keypad undo undo redo redo fullscr…" at bounding box center [0, 0] width 0 height 0
click at [215, 377] on div "Reset Continue" at bounding box center [559, 360] width 756 height 37
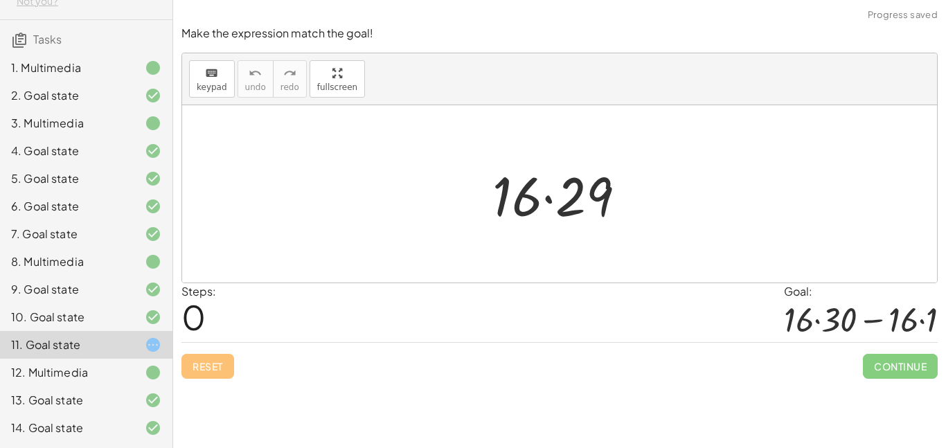
click at [216, 374] on div "Reset Continue" at bounding box center [559, 360] width 756 height 37
click at [75, 331] on div "9. Goal state" at bounding box center [86, 345] width 172 height 28
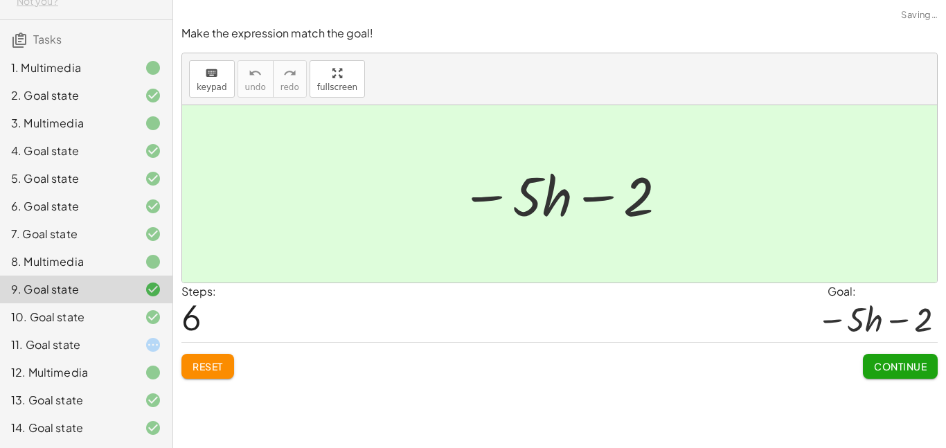
click at [141, 263] on div at bounding box center [142, 261] width 39 height 17
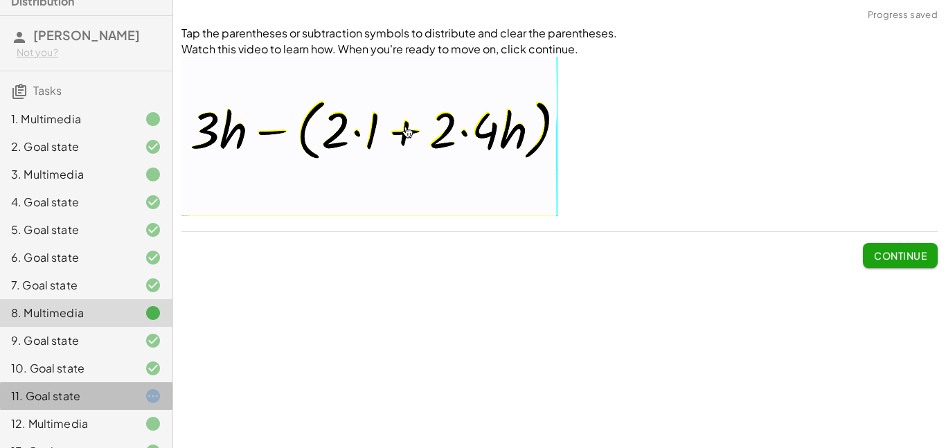
scroll to position [0, 0]
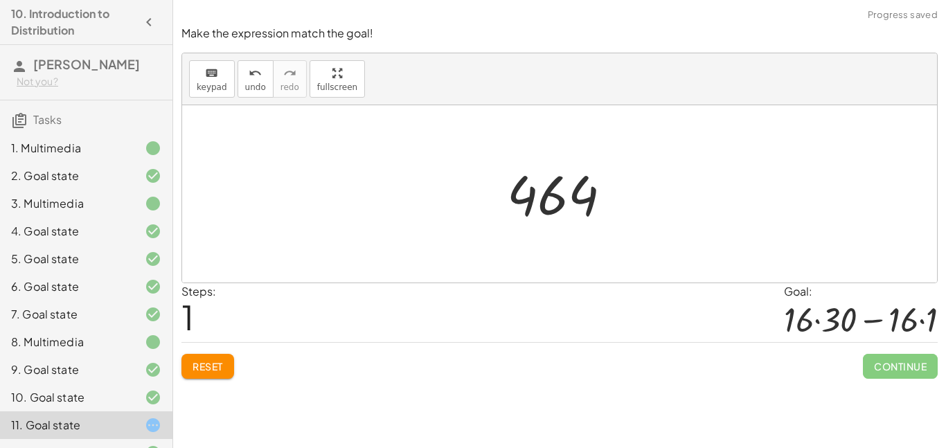
click at [218, 365] on span "Reset" at bounding box center [207, 366] width 30 height 12
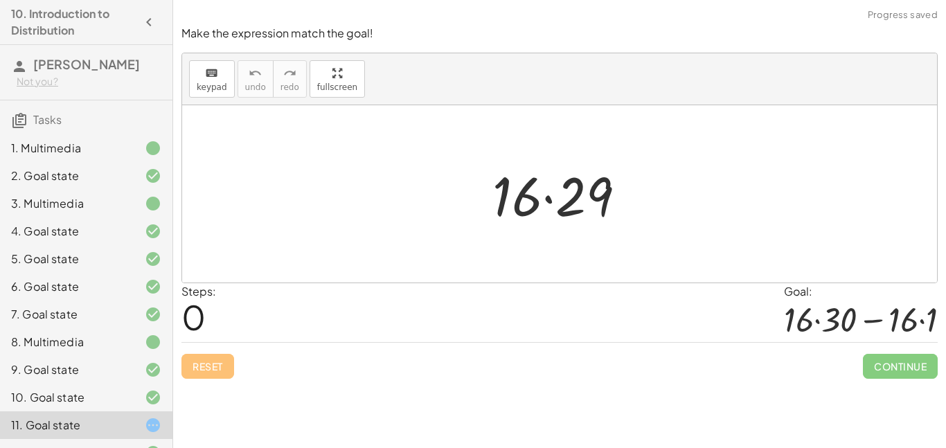
click at [315, 185] on div "· 16 · 29" at bounding box center [559, 193] width 755 height 177
drag, startPoint x: 498, startPoint y: 208, endPoint x: 395, endPoint y: 201, distance: 104.1
click at [395, 201] on div "· 16 · 16 · 29" at bounding box center [559, 193] width 755 height 177
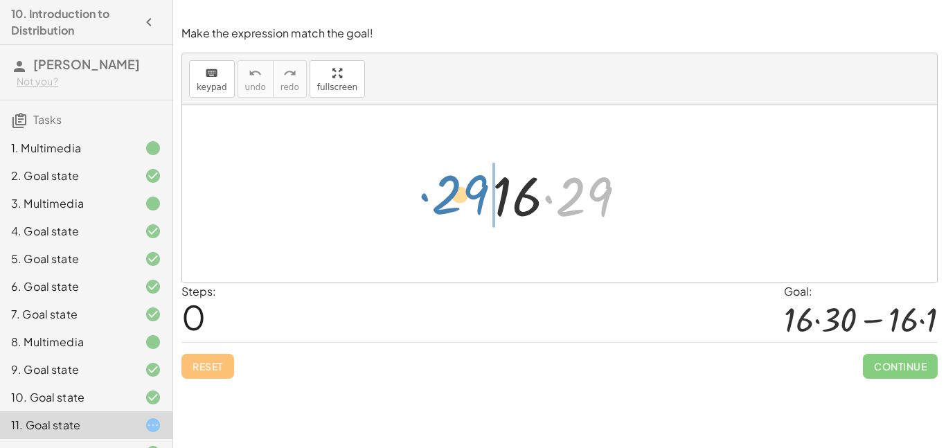
drag, startPoint x: 595, startPoint y: 211, endPoint x: 471, endPoint y: 209, distance: 123.9
click at [471, 209] on div "· 29 · 16 · 29" at bounding box center [559, 194] width 176 height 78
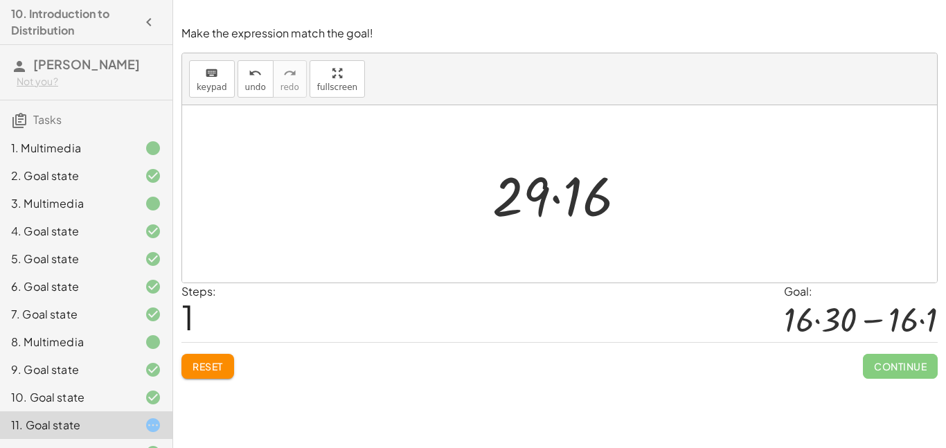
click at [509, 202] on div at bounding box center [564, 194] width 159 height 71
drag, startPoint x: 523, startPoint y: 208, endPoint x: 683, endPoint y: 209, distance: 159.9
click at [683, 209] on div "· 16 · 29 · 29 · 16 · 29" at bounding box center [559, 193] width 755 height 177
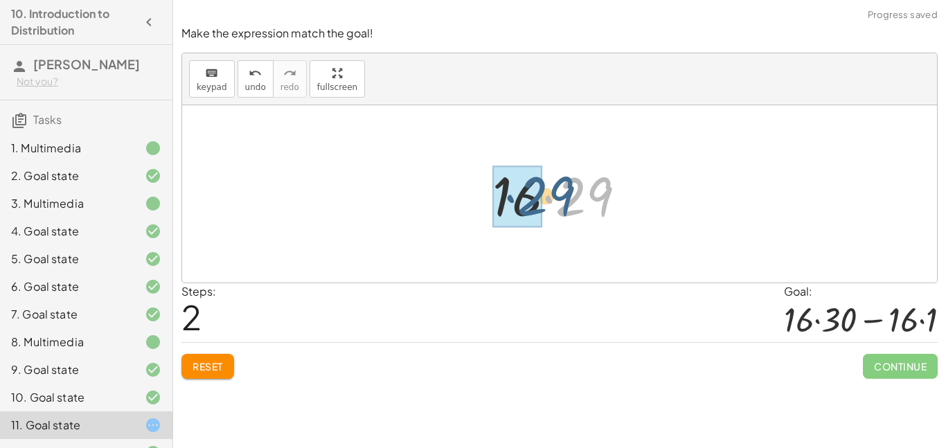
drag, startPoint x: 574, startPoint y: 198, endPoint x: 522, endPoint y: 201, distance: 52.0
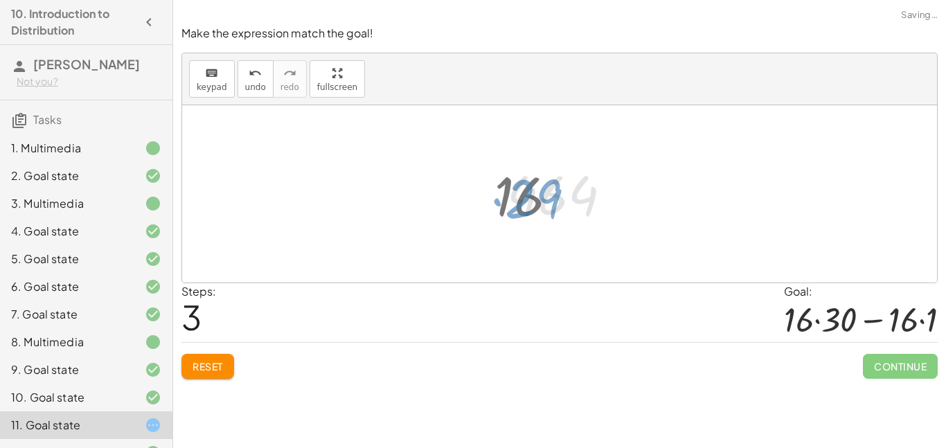
click at [522, 201] on div at bounding box center [565, 194] width 130 height 69
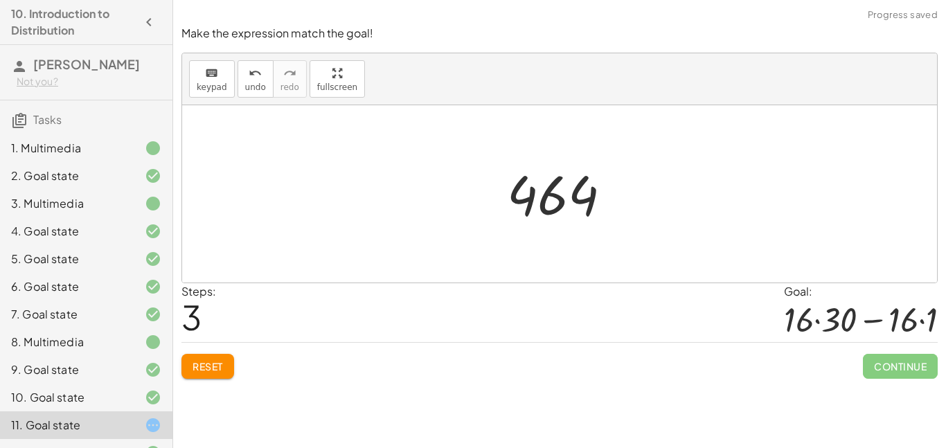
click at [215, 372] on span "Reset" at bounding box center [207, 366] width 30 height 12
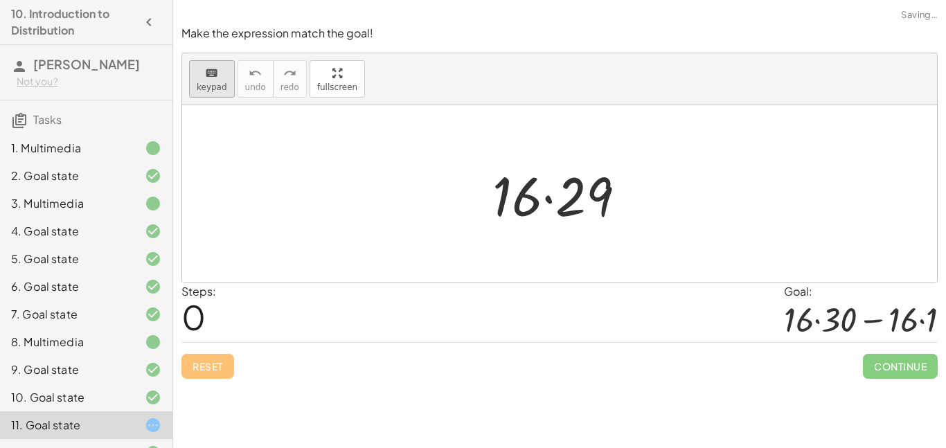
click at [212, 92] on button "keyboard keypad" at bounding box center [212, 78] width 46 height 37
click at [226, 84] on button "keyboard keypad" at bounding box center [212, 78] width 46 height 37
click at [595, 213] on div at bounding box center [577, 197] width 71 height 62
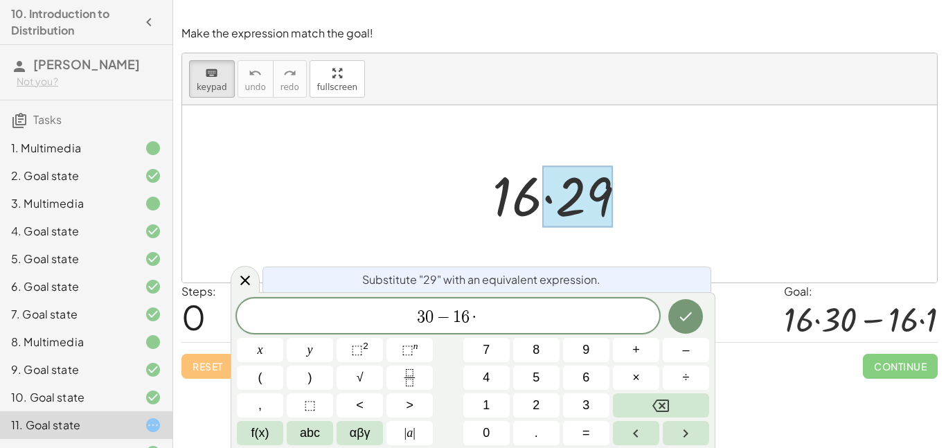
scroll to position [6, 0]
click at [683, 318] on icon "Done" at bounding box center [685, 316] width 17 height 17
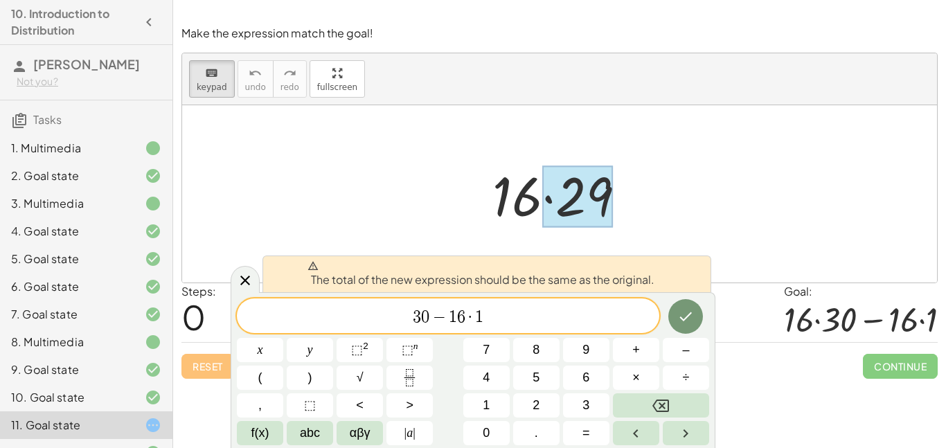
click at [702, 314] on button "Done" at bounding box center [685, 316] width 35 height 35
click at [692, 318] on icon "Done" at bounding box center [685, 316] width 17 height 17
click at [697, 318] on button "Done" at bounding box center [685, 316] width 35 height 35
click at [700, 323] on button "Done" at bounding box center [685, 316] width 35 height 35
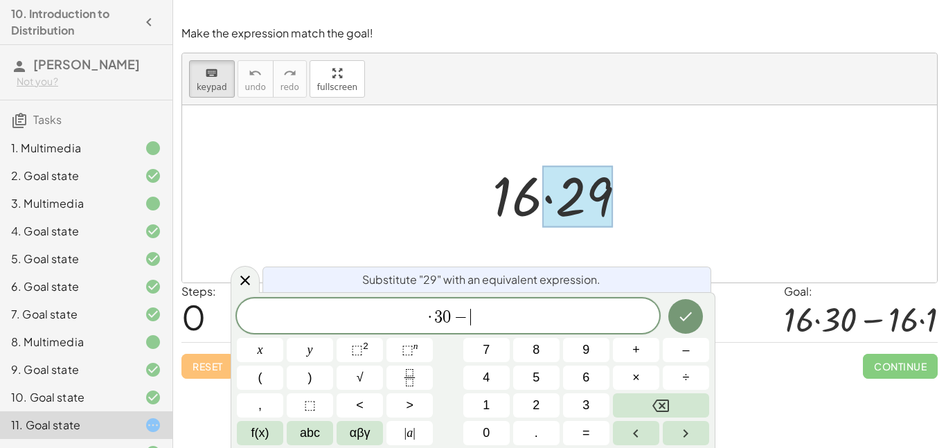
scroll to position [10, 0]
click at [678, 312] on icon "Done" at bounding box center [685, 316] width 17 height 17
click at [503, 206] on div at bounding box center [564, 194] width 159 height 71
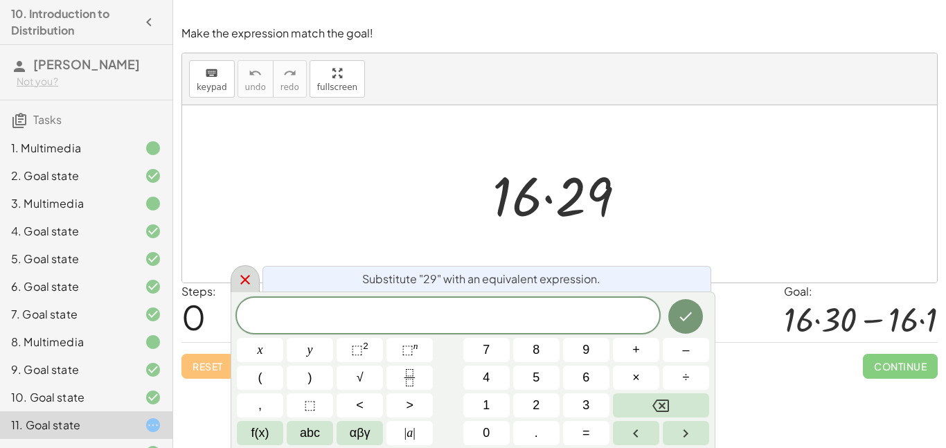
click at [243, 289] on div at bounding box center [245, 278] width 29 height 27
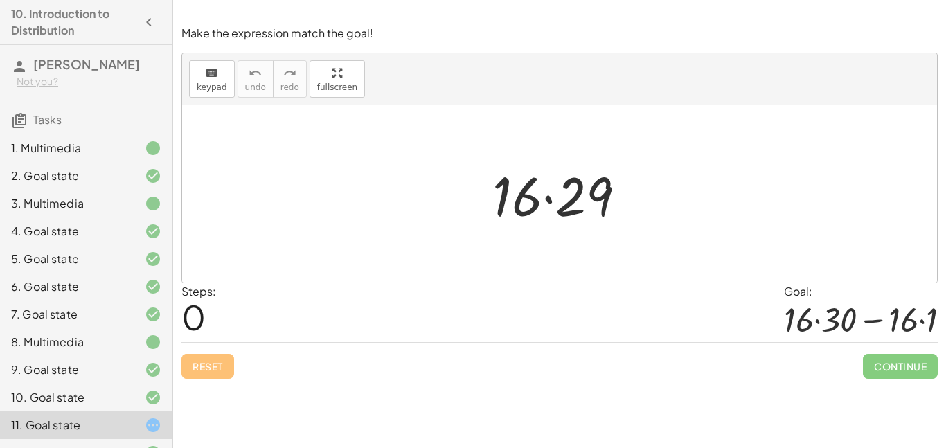
drag, startPoint x: 464, startPoint y: 204, endPoint x: 603, endPoint y: 195, distance: 138.7
click at [603, 195] on div "· 16 · 29" at bounding box center [559, 193] width 755 height 177
click at [603, 195] on div at bounding box center [564, 194] width 159 height 71
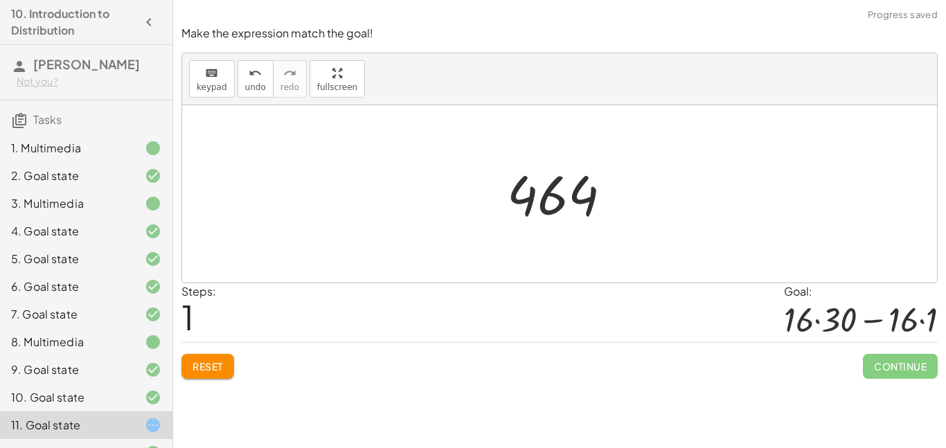
click at [203, 363] on span "Reset" at bounding box center [207, 366] width 30 height 12
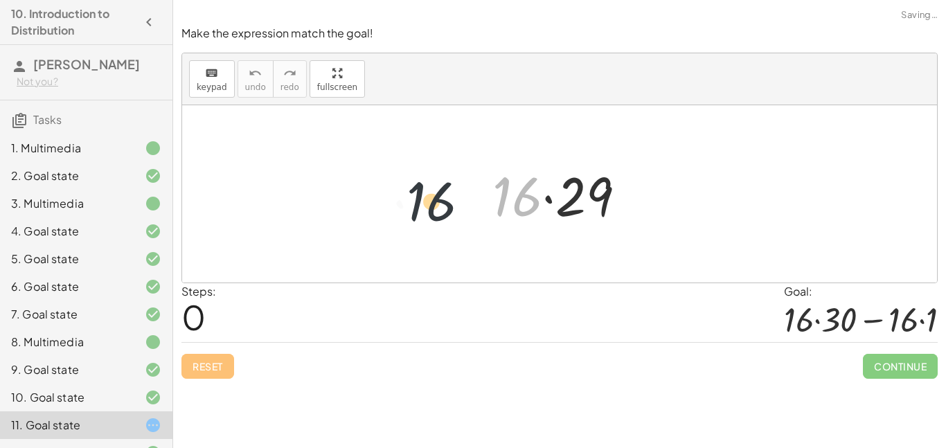
drag, startPoint x: 520, startPoint y: 211, endPoint x: 432, endPoint y: 215, distance: 88.0
click at [432, 215] on div "· 16 · 16 · 29" at bounding box center [559, 193] width 755 height 177
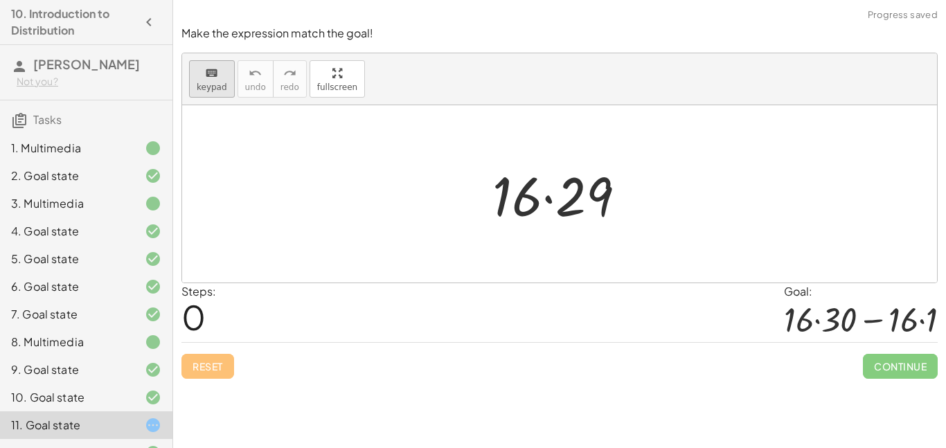
click at [207, 86] on span "keypad" at bounding box center [212, 87] width 30 height 10
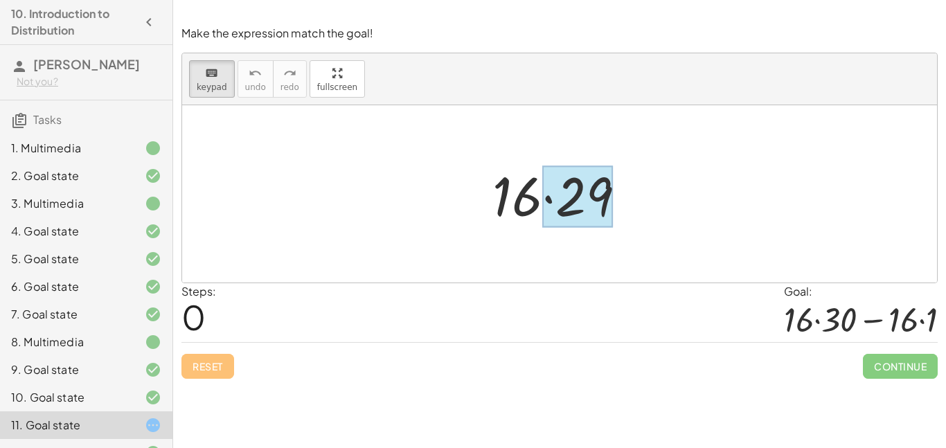
drag, startPoint x: 487, startPoint y: 179, endPoint x: 594, endPoint y: 203, distance: 109.3
click at [552, 195] on div "· 16 · 29" at bounding box center [552, 195] width 0 height 0
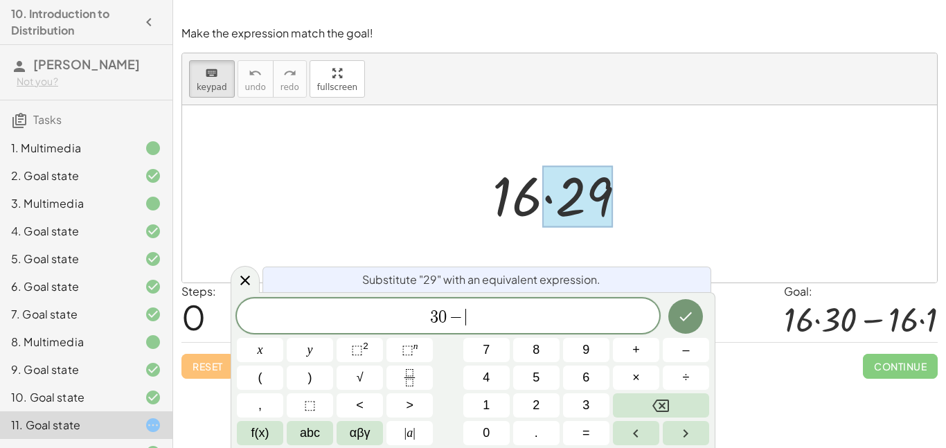
scroll to position [14, 0]
click at [693, 316] on icon "Done" at bounding box center [685, 316] width 17 height 17
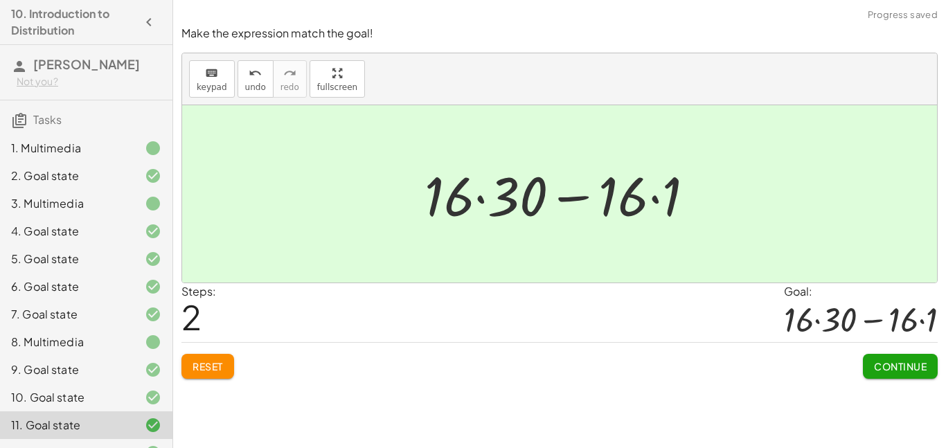
click at [883, 376] on button "Continue" at bounding box center [900, 366] width 75 height 25
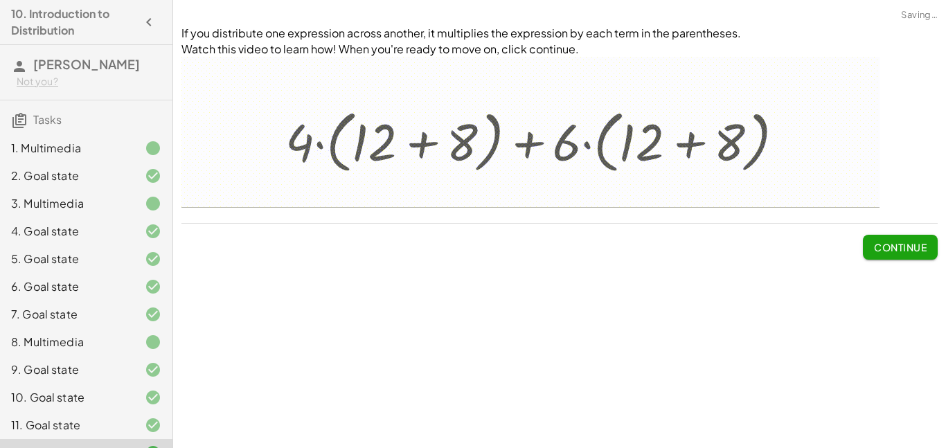
click at [894, 256] on button "Continue" at bounding box center [900, 247] width 75 height 25
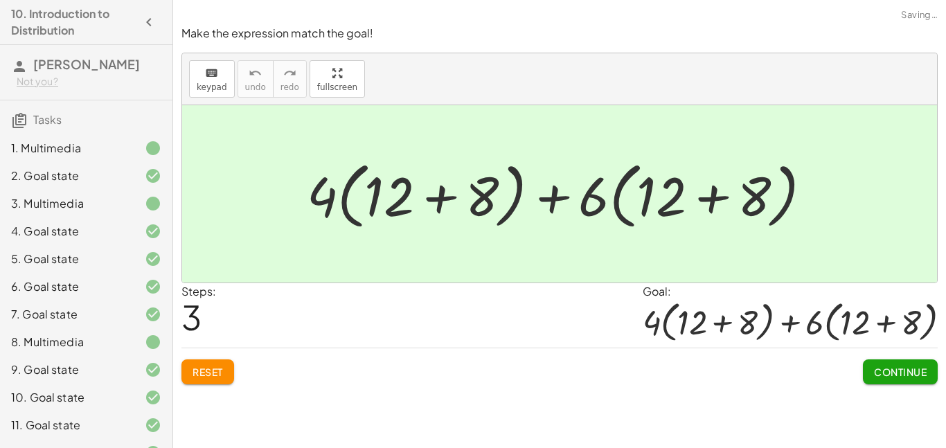
click at [893, 381] on button "Continue" at bounding box center [900, 371] width 75 height 25
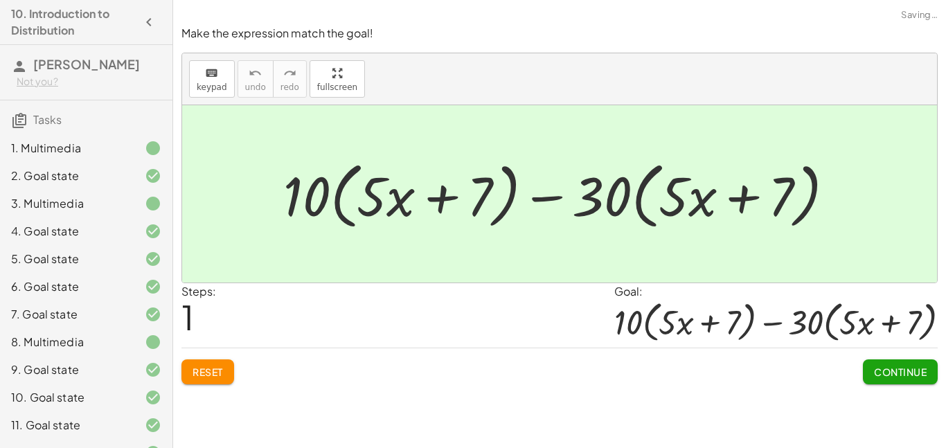
click at [901, 376] on span "Continue" at bounding box center [900, 372] width 53 height 12
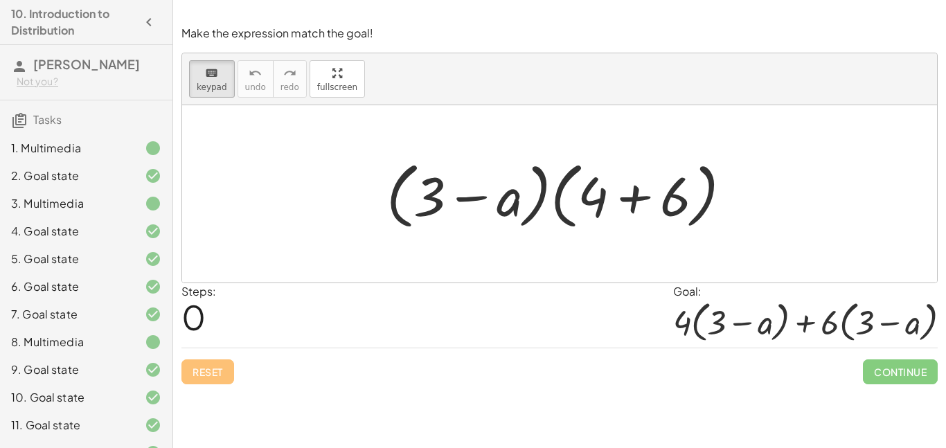
scroll to position [15, 0]
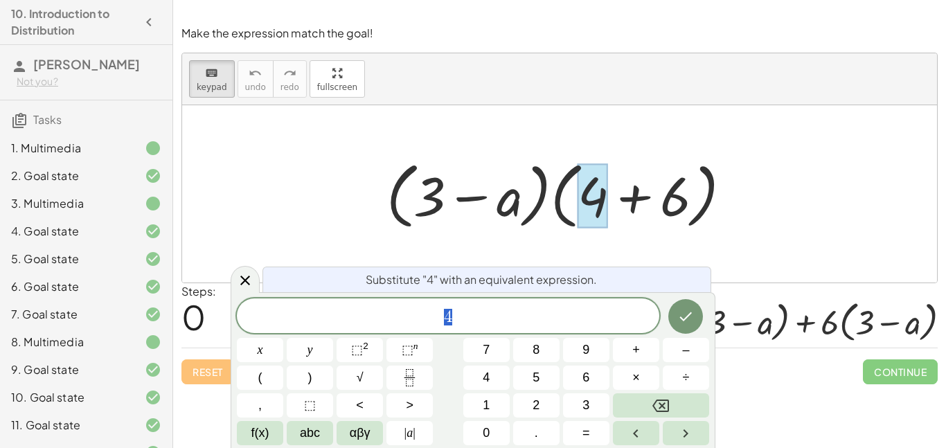
click at [254, 303] on div "* 4" at bounding box center [448, 315] width 422 height 35
click at [245, 280] on icon at bounding box center [245, 281] width 10 height 10
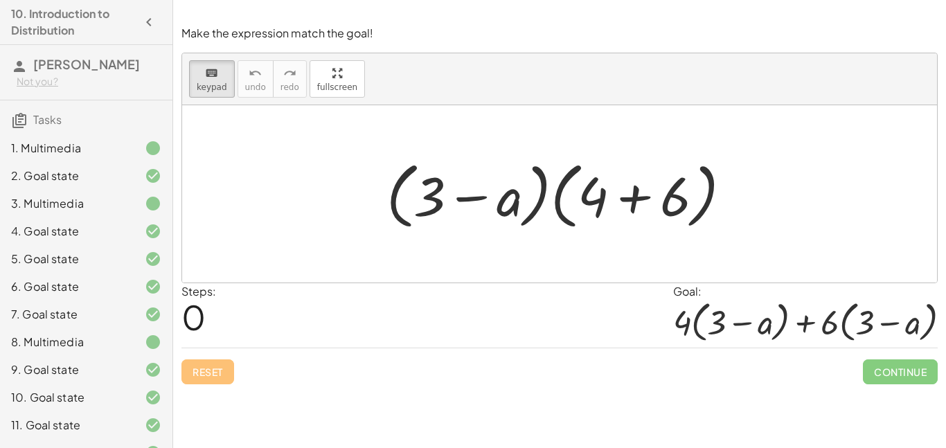
click at [575, 208] on div at bounding box center [564, 194] width 370 height 80
click at [566, 200] on div at bounding box center [564, 194] width 370 height 80
drag, startPoint x: 560, startPoint y: 214, endPoint x: 605, endPoint y: 229, distance: 47.5
click at [605, 229] on div at bounding box center [564, 194] width 370 height 80
click at [887, 367] on span "Continue" at bounding box center [900, 371] width 75 height 25
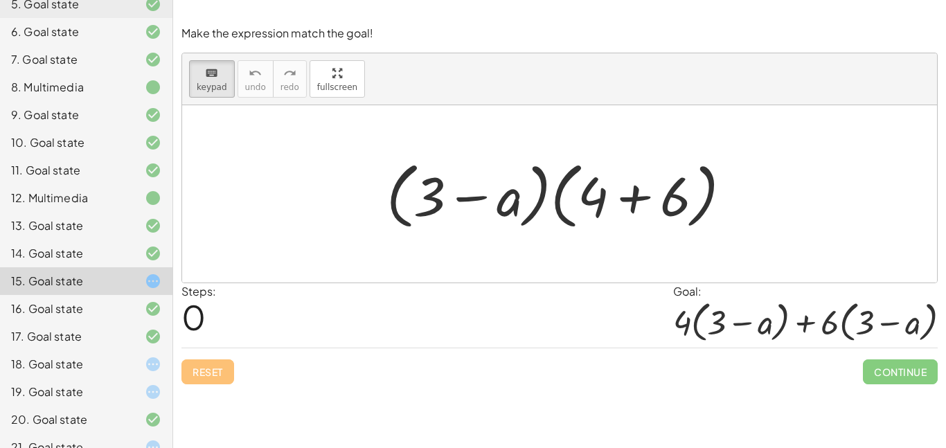
scroll to position [262, 0]
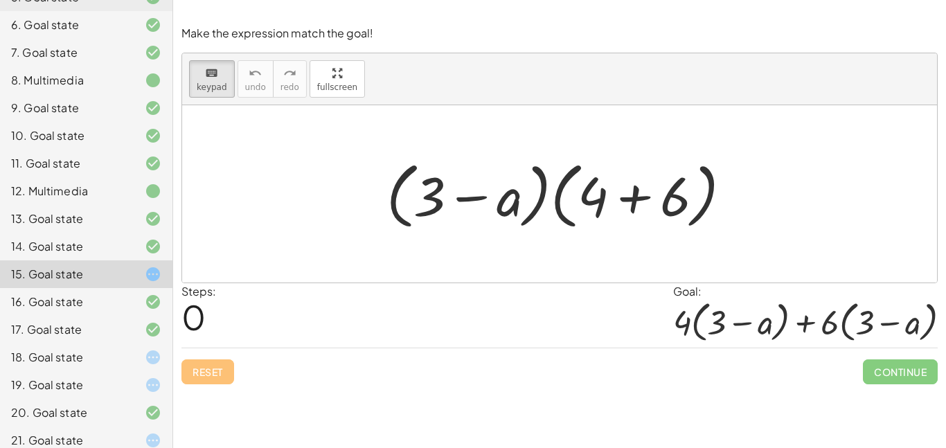
click at [151, 361] on icon at bounding box center [153, 357] width 17 height 17
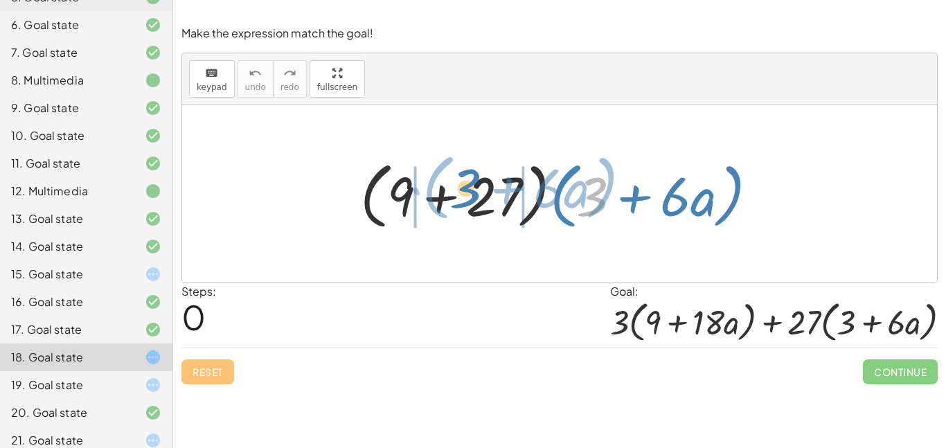
drag, startPoint x: 590, startPoint y: 204, endPoint x: 462, endPoint y: 195, distance: 127.6
click at [462, 195] on div at bounding box center [564, 194] width 422 height 80
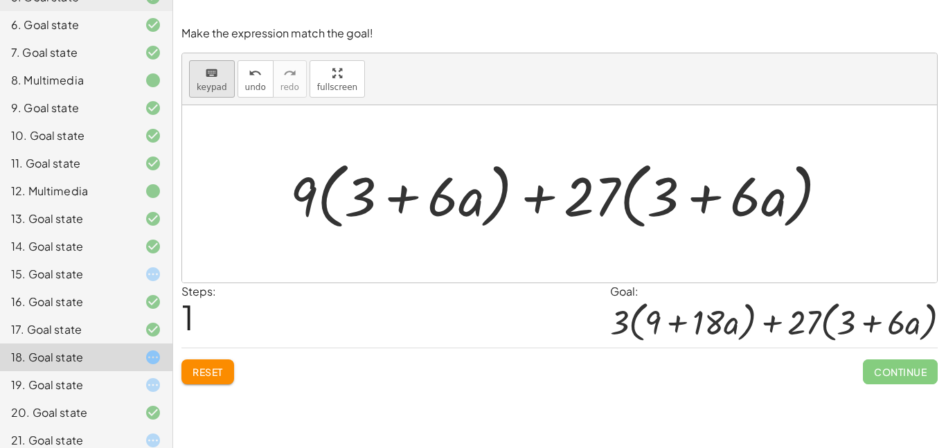
click at [222, 80] on button "keyboard keypad" at bounding box center [212, 78] width 46 height 37
click at [309, 206] on div at bounding box center [303, 195] width 27 height 64
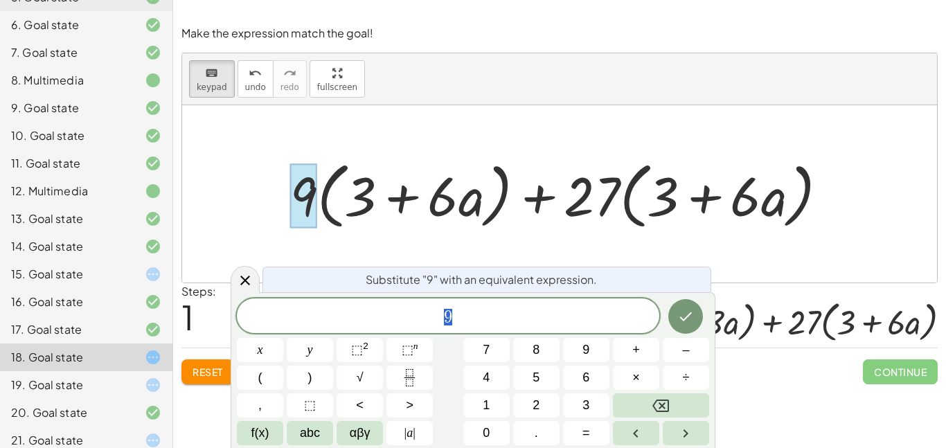
scroll to position [16, 0]
click at [694, 311] on button "Done" at bounding box center [685, 316] width 35 height 35
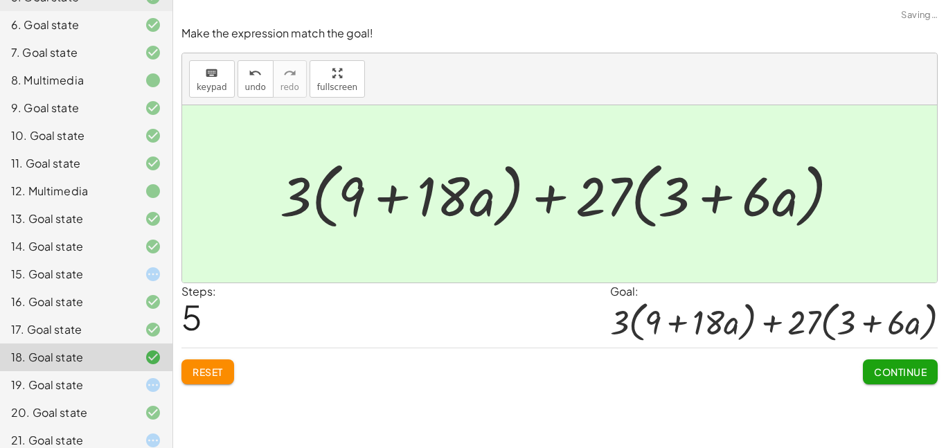
click at [905, 368] on span "Continue" at bounding box center [900, 372] width 53 height 12
